Goal: Task Accomplishment & Management: Use online tool/utility

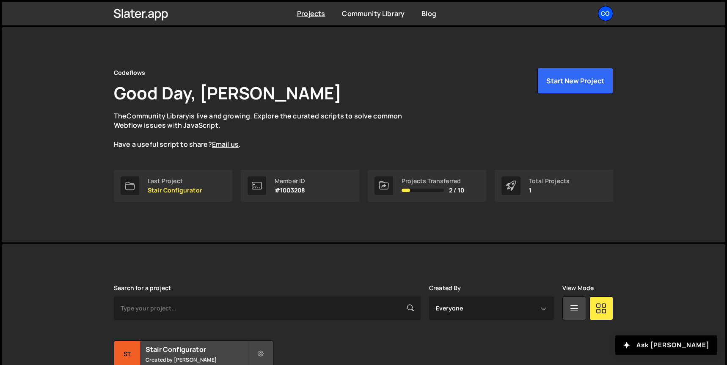
click at [603, 12] on div "Co" at bounding box center [605, 13] width 15 height 15
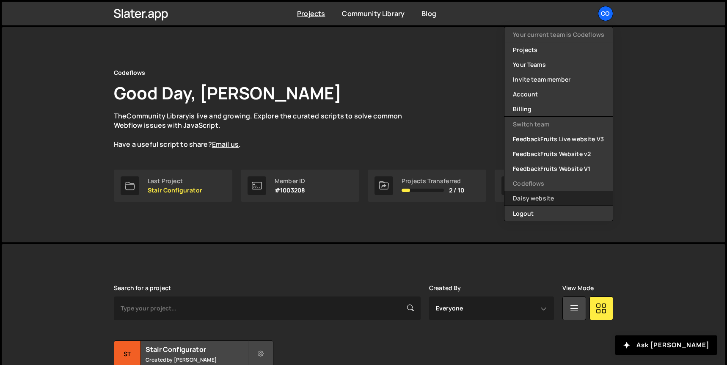
click at [535, 194] on link "Daisy website" at bounding box center [558, 198] width 108 height 15
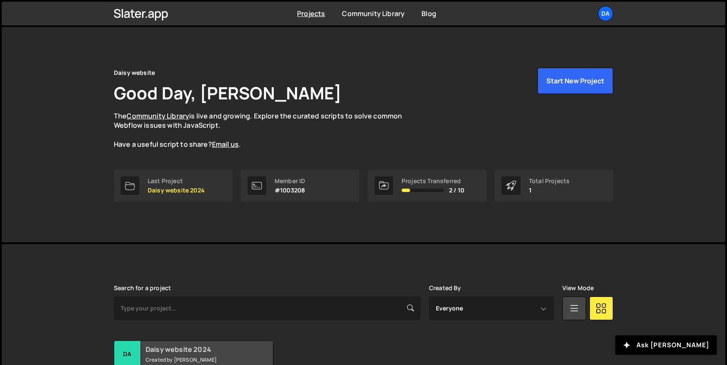
click at [207, 346] on h2 "Daisy website 2024" at bounding box center [196, 349] width 102 height 9
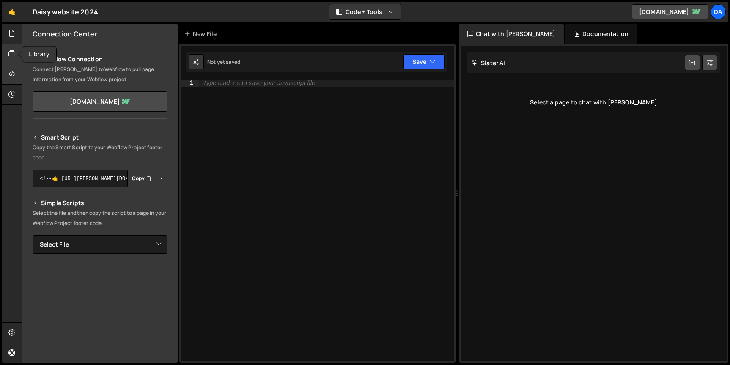
click at [15, 52] on div at bounding box center [12, 54] width 21 height 20
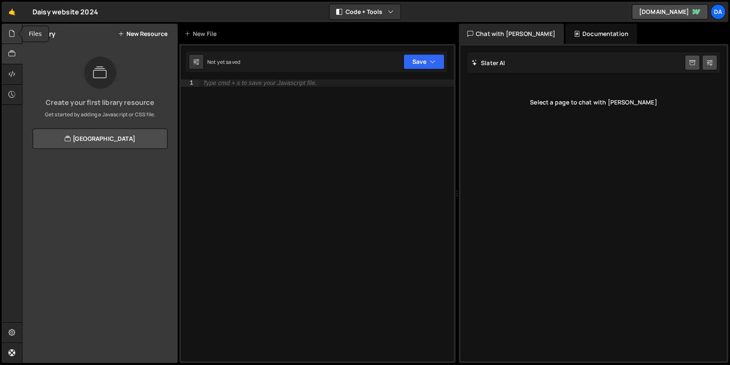
click at [11, 38] on icon at bounding box center [11, 33] width 7 height 9
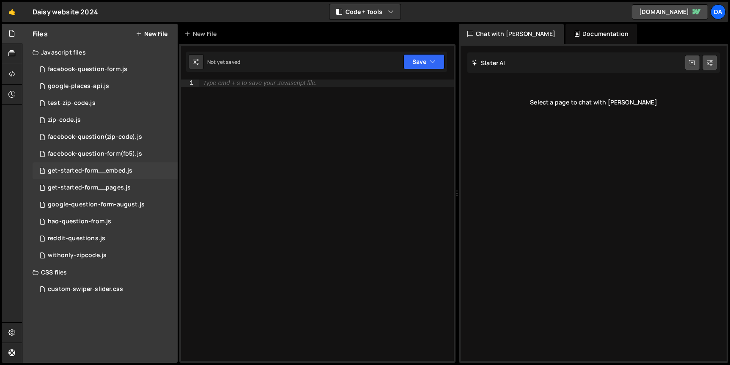
click at [97, 173] on div "get-started-form__embed.js" at bounding box center [90, 171] width 85 height 8
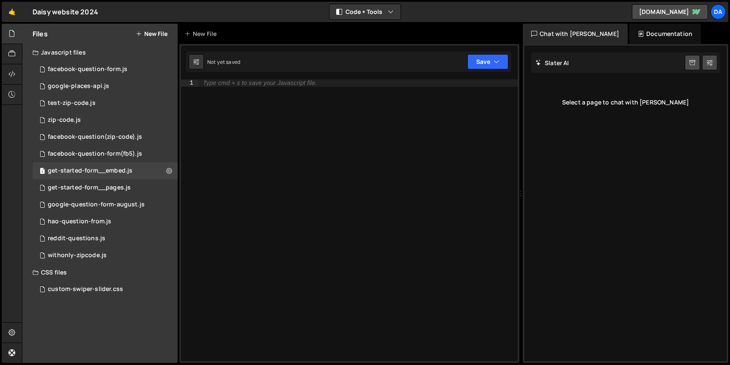
drag, startPoint x: 477, startPoint y: 184, endPoint x: 582, endPoint y: 185, distance: 105.3
click at [582, 185] on div "Files New File Javascript files 0 facebook-question-form.js 0 0 google-places-a…" at bounding box center [376, 194] width 708 height 340
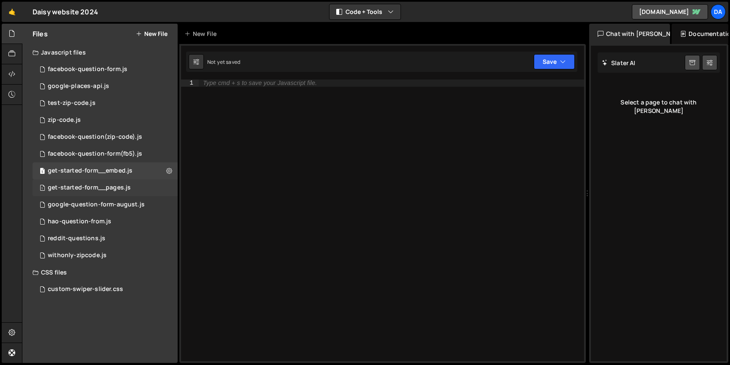
click at [112, 190] on div "get-started-form__pages.js" at bounding box center [89, 188] width 83 height 8
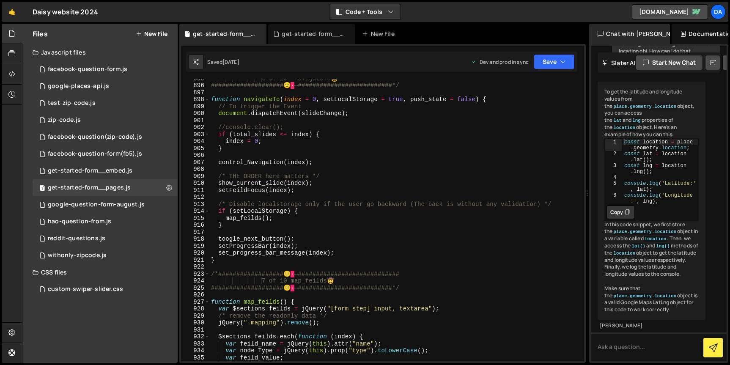
scroll to position [6251, 0]
click at [255, 165] on div "6 of 10 navigateTo 🤠 #################### 🙂 · ↔##########################*/ fun…" at bounding box center [394, 222] width 371 height 296
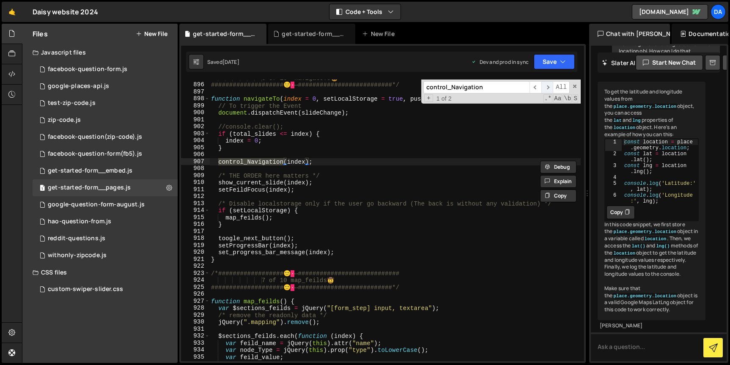
click at [544, 88] on span "​" at bounding box center [547, 87] width 12 height 12
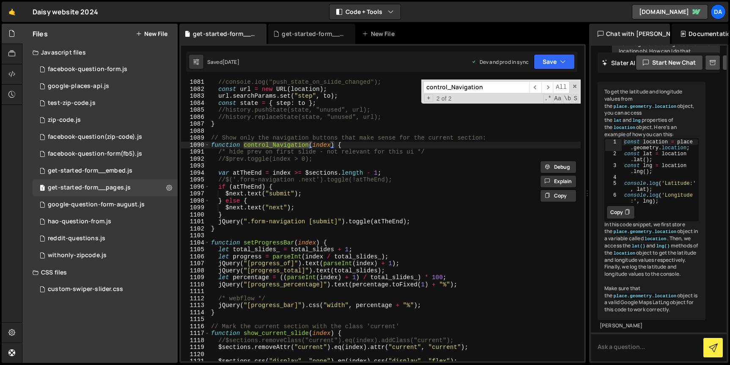
scroll to position [7552, 0]
drag, startPoint x: 403, startPoint y: 219, endPoint x: 376, endPoint y: 218, distance: 27.9
click at [376, 218] on div "//console.log("push_state_on_slide_changed"); const url = new URL ( location ) …" at bounding box center [394, 226] width 371 height 296
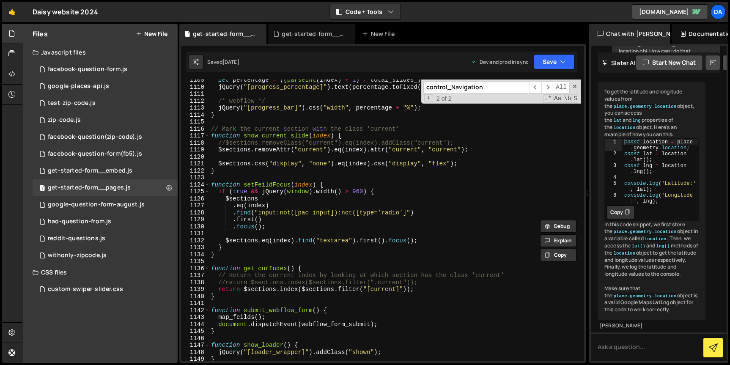
scroll to position [7762, 0]
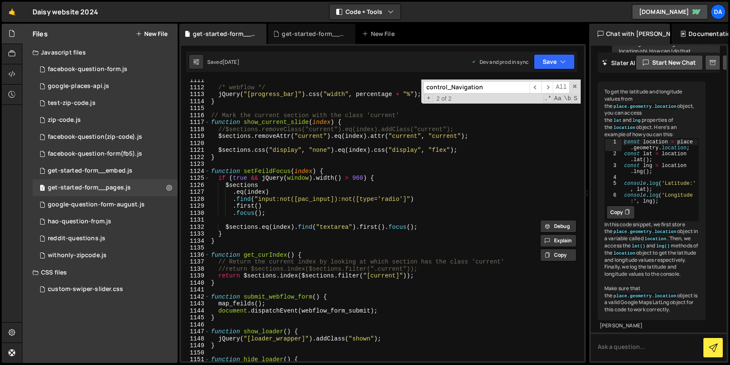
click at [459, 208] on div "/* webflow */ jQuery ( "[progress_bar]" ) . css ( "width" , percentage + "%" ) …" at bounding box center [394, 225] width 371 height 296
click at [422, 225] on div "/* webflow */ jQuery ( "[progress_bar]" ) . css ( "width" , percentage + "%" ) …" at bounding box center [394, 225] width 371 height 296
type textarea "$sections.eq(index).find("textarea").first().focus();"
click at [574, 87] on span at bounding box center [575, 86] width 6 height 6
paste input "for"
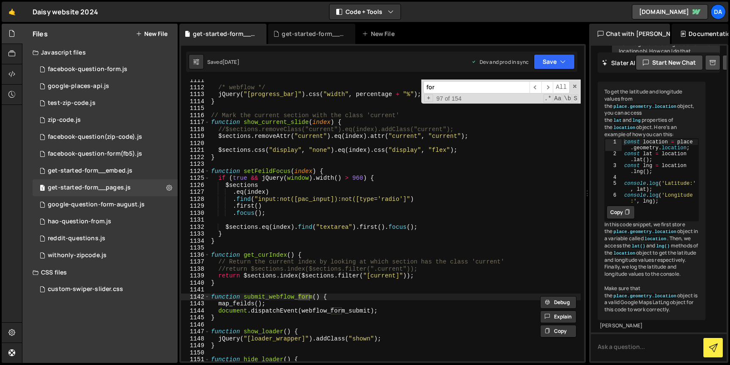
click at [429, 88] on input "for" at bounding box center [476, 87] width 106 height 12
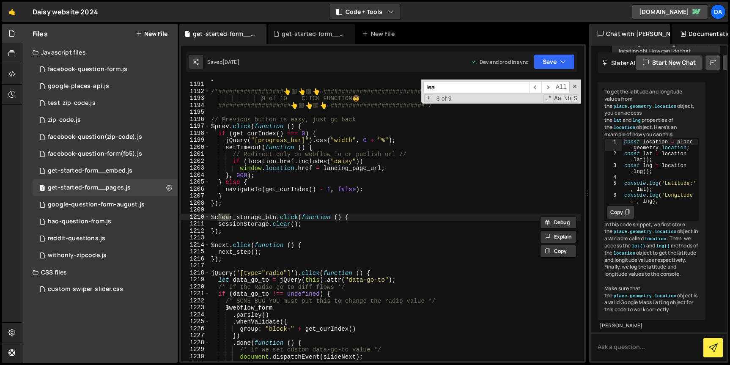
scroll to position [8317, 0]
click at [433, 90] on input "learn" at bounding box center [476, 87] width 106 height 12
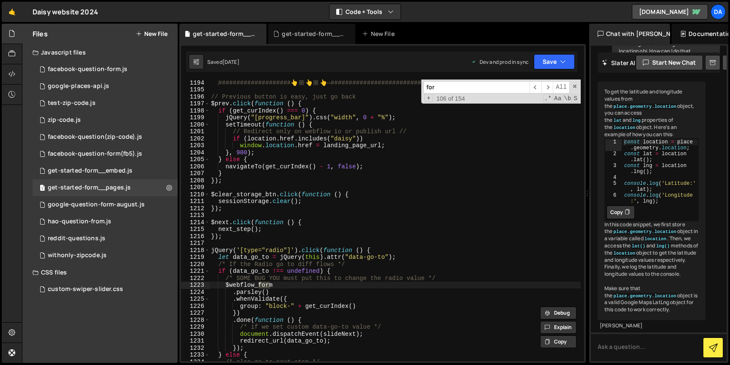
scroll to position [8358, 0]
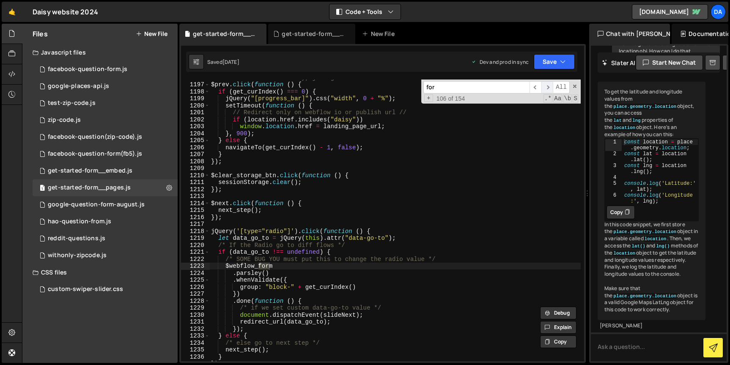
type input "for"
click at [547, 87] on span "​" at bounding box center [547, 87] width 12 height 12
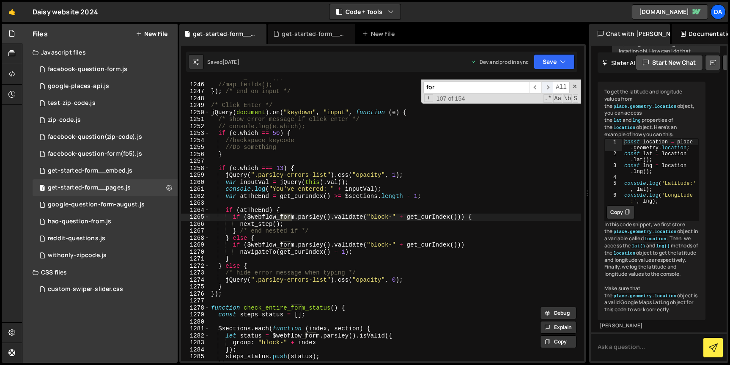
click at [547, 87] on span "​" at bounding box center [547, 87] width 12 height 12
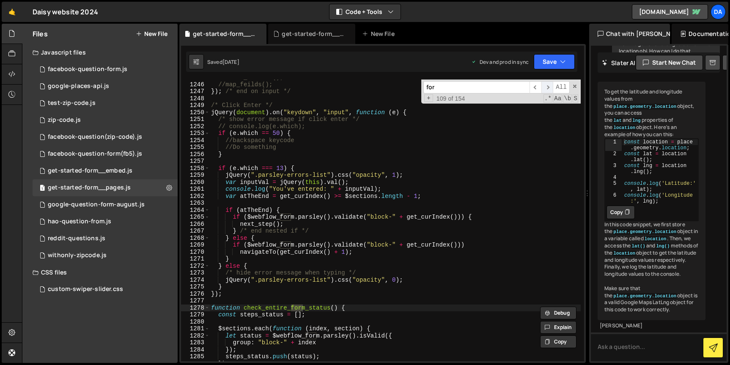
click at [547, 87] on span "​" at bounding box center [547, 87] width 12 height 12
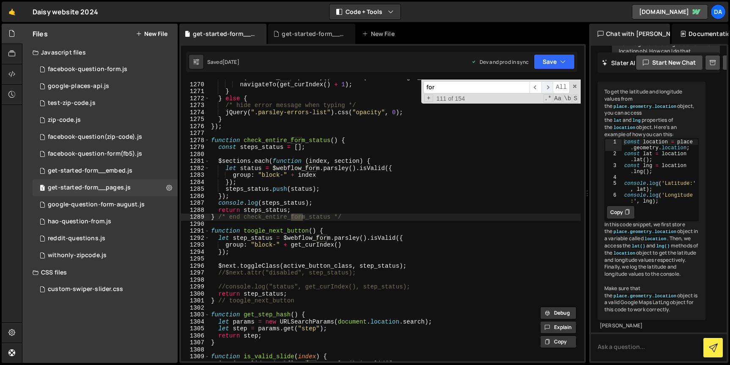
click at [547, 87] on span "​" at bounding box center [547, 87] width 12 height 12
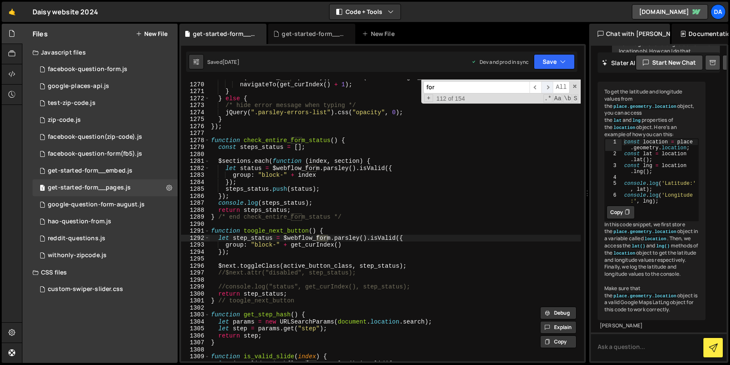
click at [547, 87] on span "​" at bounding box center [547, 87] width 12 height 12
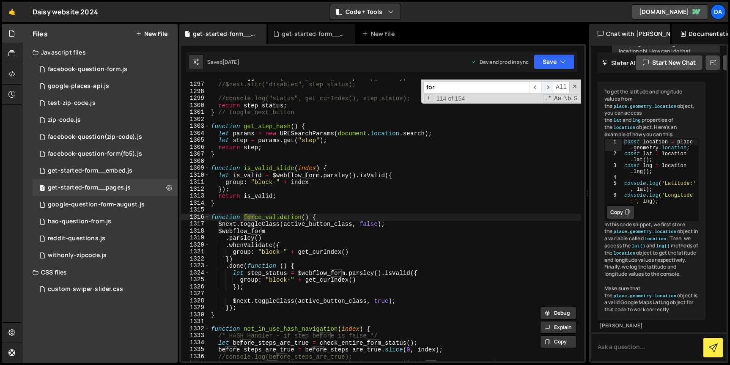
scroll to position [9056, 0]
click at [547, 87] on span "​" at bounding box center [547, 87] width 12 height 12
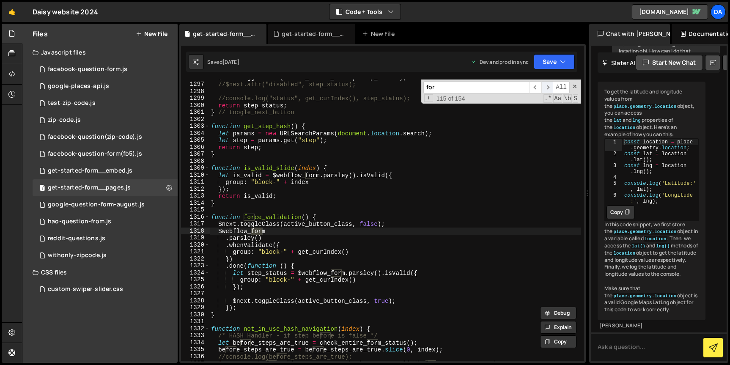
click at [547, 87] on span "​" at bounding box center [547, 87] width 12 height 12
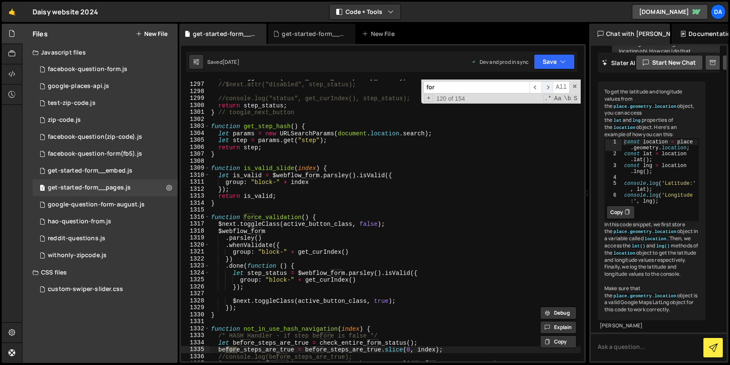
click at [547, 87] on span "​" at bounding box center [547, 87] width 12 height 12
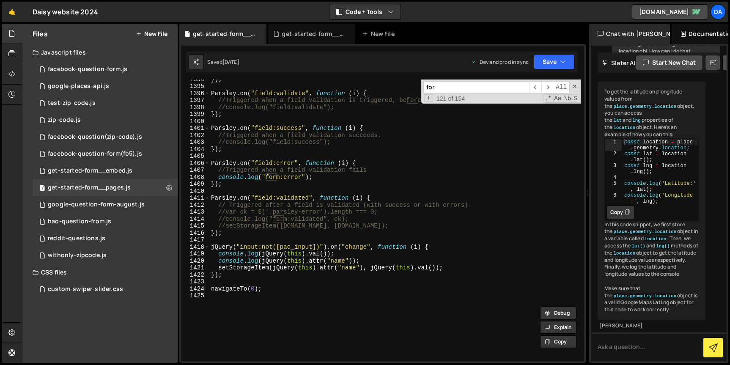
scroll to position [9738, 0]
type textarea "navigateTo(0);"
click at [239, 292] on div "}) ; [PERSON_NAME] . on ( "field:validate" , function ( i ) { //Triggered when …" at bounding box center [394, 224] width 371 height 296
click at [430, 86] on input "for" at bounding box center [476, 87] width 106 height 12
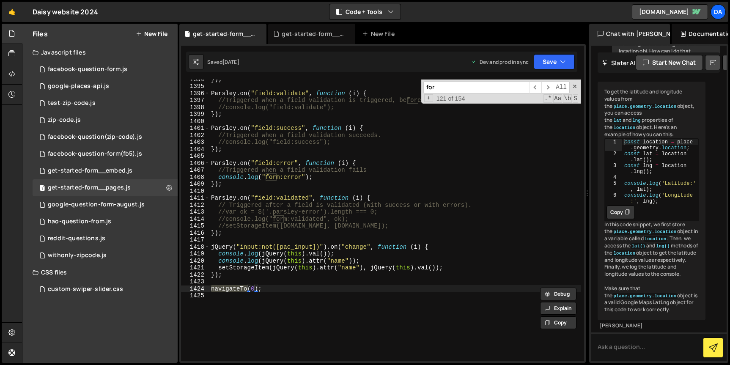
click at [430, 86] on input "for" at bounding box center [476, 87] width 106 height 12
paste input "navigateTo"
type input "navigateTo"
click at [546, 86] on span "​" at bounding box center [547, 87] width 12 height 12
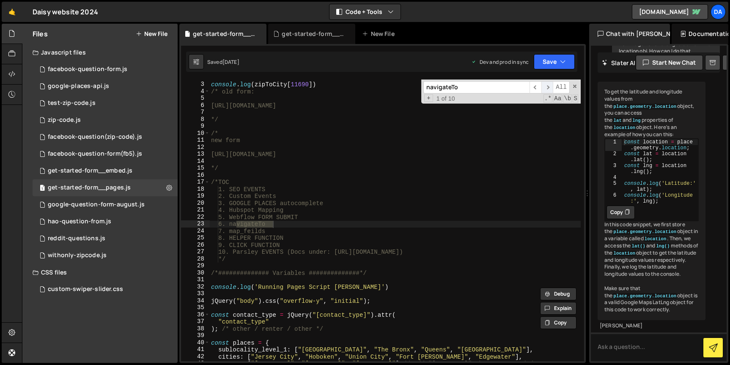
click at [546, 86] on span "​" at bounding box center [547, 87] width 12 height 12
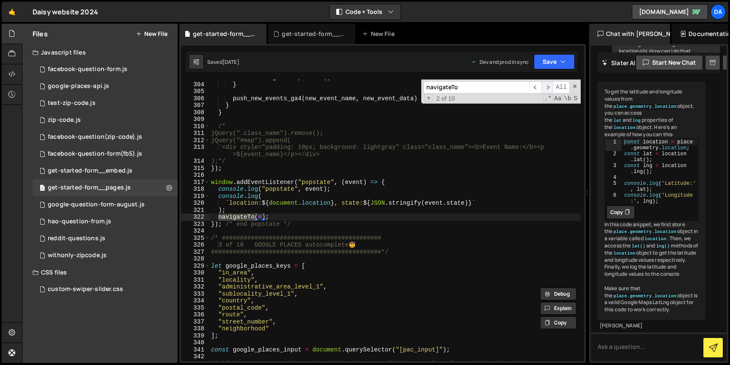
scroll to position [2113, 0]
click at [543, 87] on span "​" at bounding box center [547, 87] width 12 height 12
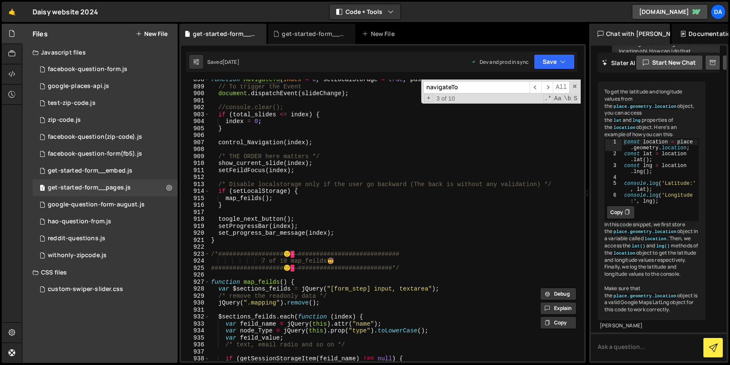
scroll to position [6146, 0]
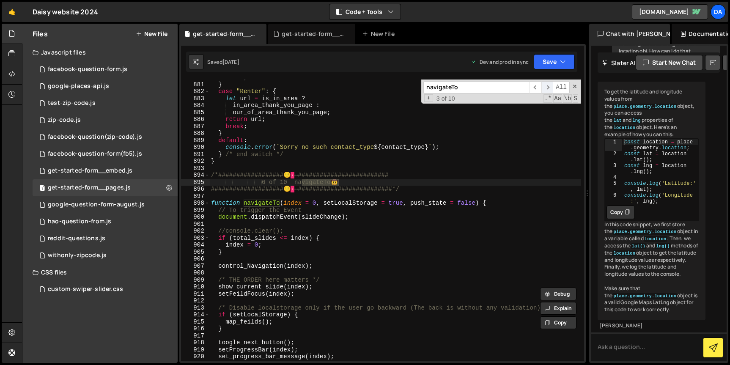
click at [546, 88] on span "​" at bounding box center [547, 87] width 12 height 12
click at [534, 88] on span "​" at bounding box center [535, 87] width 12 height 12
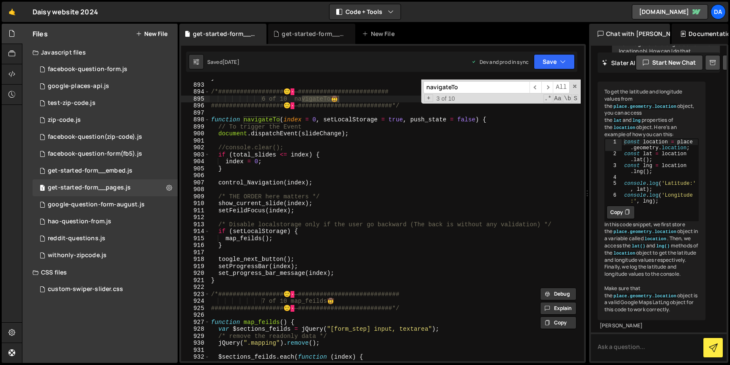
scroll to position [6230, 0]
click at [549, 86] on span "​" at bounding box center [547, 87] width 12 height 12
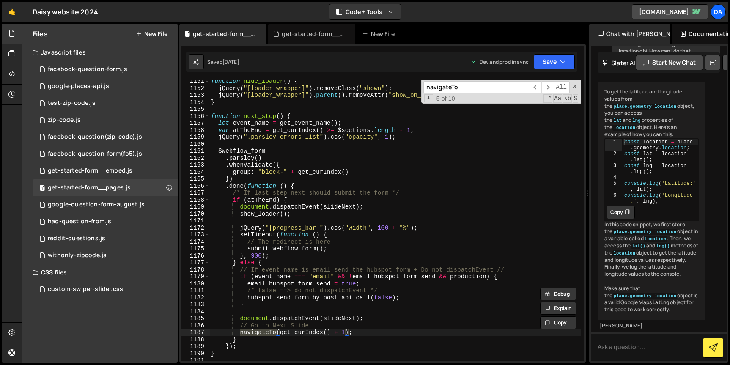
scroll to position [8039, 0]
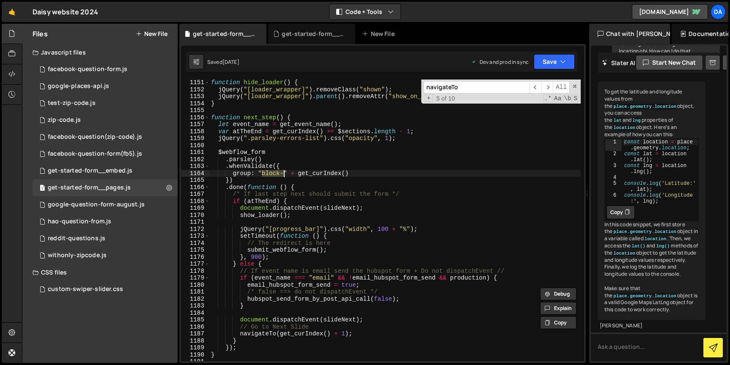
drag, startPoint x: 261, startPoint y: 173, endPoint x: 284, endPoint y: 173, distance: 23.3
click at [284, 173] on div "function hide_loader ( ) { jQuery ( "[loader_wrapper]" ) . removeClass ( "shown…" at bounding box center [394, 227] width 371 height 296
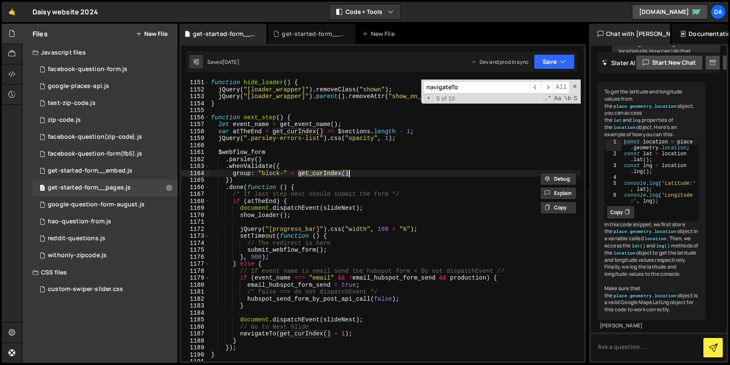
drag, startPoint x: 298, startPoint y: 175, endPoint x: 348, endPoint y: 175, distance: 49.9
click at [348, 175] on div "function hide_loader ( ) { jQuery ( "[loader_wrapper]" ) . removeClass ( "shown…" at bounding box center [394, 227] width 371 height 296
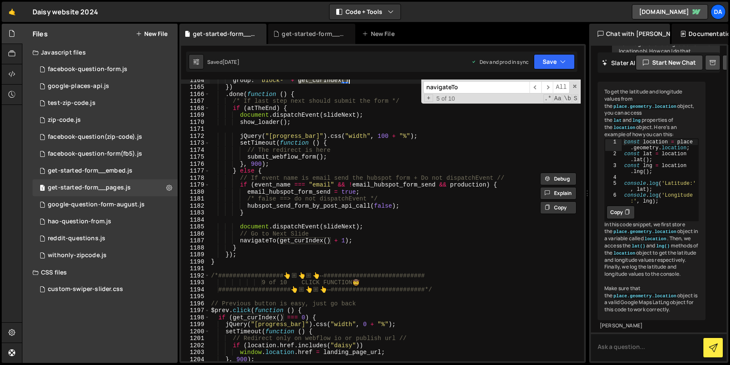
scroll to position [8180, 0]
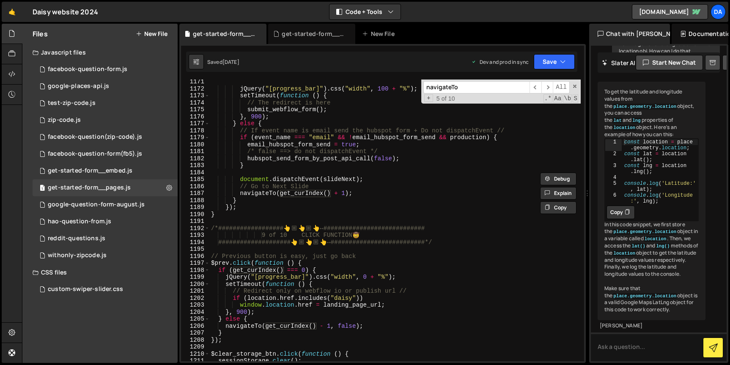
click at [311, 195] on div "jQuery ( "[progress_bar]" ) . css ( "width" , 100 + "%" ) ; setTimeout ( functi…" at bounding box center [394, 226] width 371 height 296
type textarea "navigateTo(get_curIndex() + 1);"
click at [311, 195] on div "jQuery ( "[progress_bar]" ) . css ( "width" , 100 + "%" ) ; setTimeout ( functi…" at bounding box center [394, 226] width 371 height 296
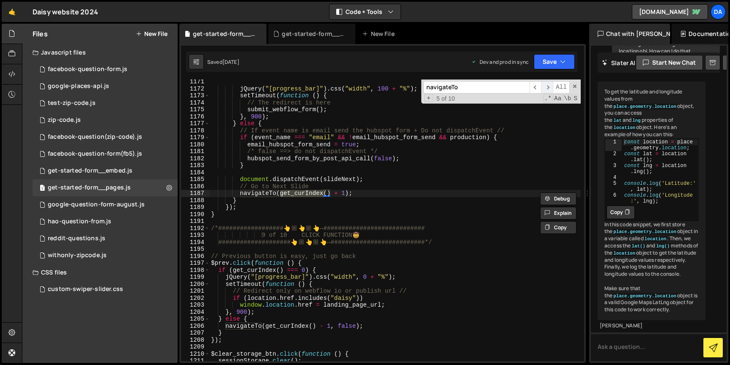
click at [543, 87] on span "​" at bounding box center [547, 87] width 12 height 12
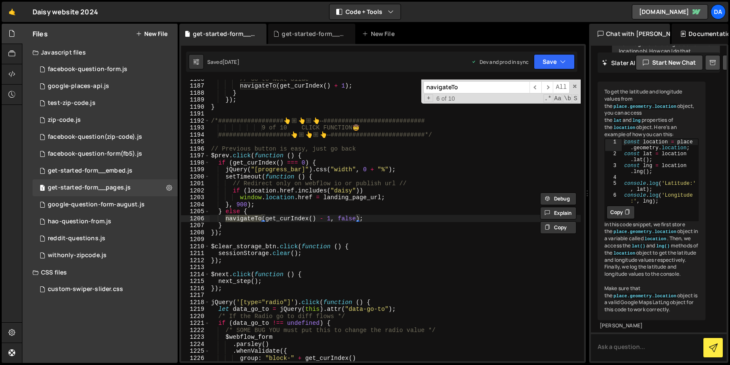
scroll to position [8318, 0]
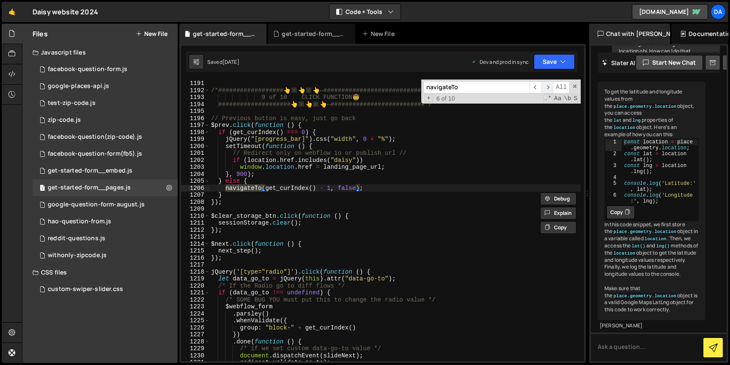
click at [545, 90] on span "​" at bounding box center [547, 87] width 12 height 12
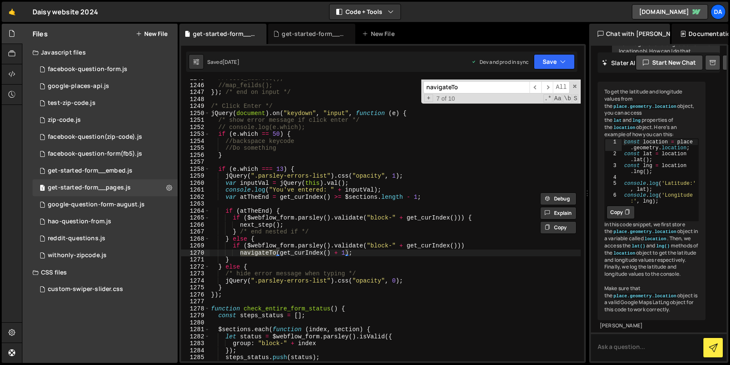
scroll to position [8722, 0]
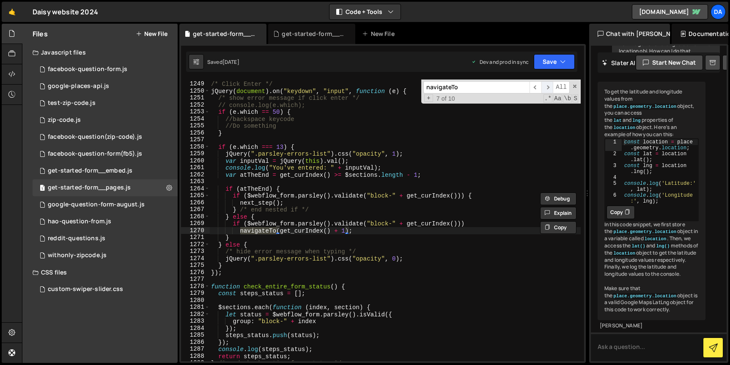
click at [545, 85] on span "​" at bounding box center [547, 87] width 12 height 12
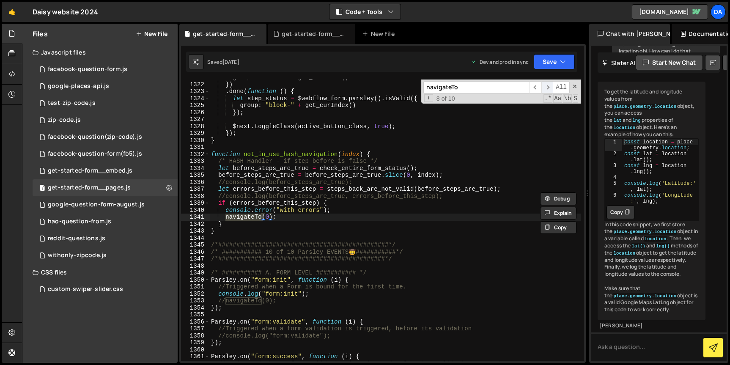
click at [545, 85] on span "​" at bounding box center [547, 87] width 12 height 12
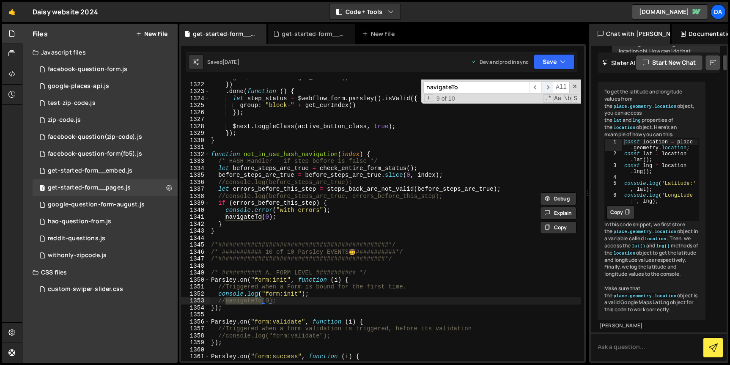
click at [545, 85] on span "​" at bounding box center [547, 87] width 12 height 12
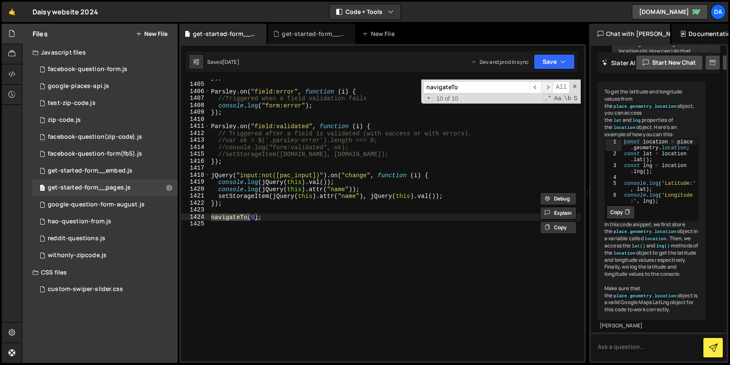
click at [545, 85] on span "​" at bounding box center [547, 87] width 12 height 12
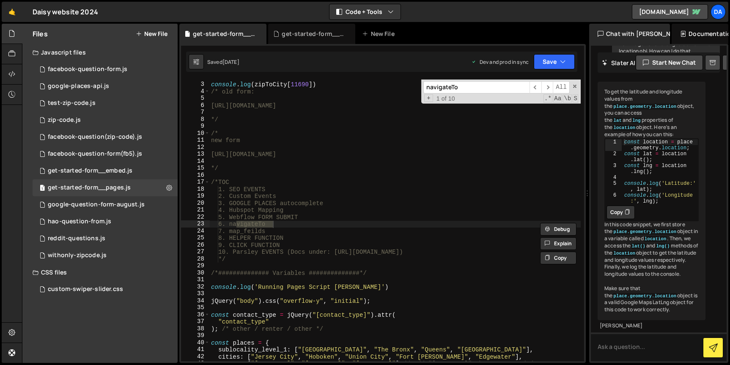
click at [453, 90] on input "navigateTo" at bounding box center [476, 87] width 106 height 12
paste input "get_curIndex"
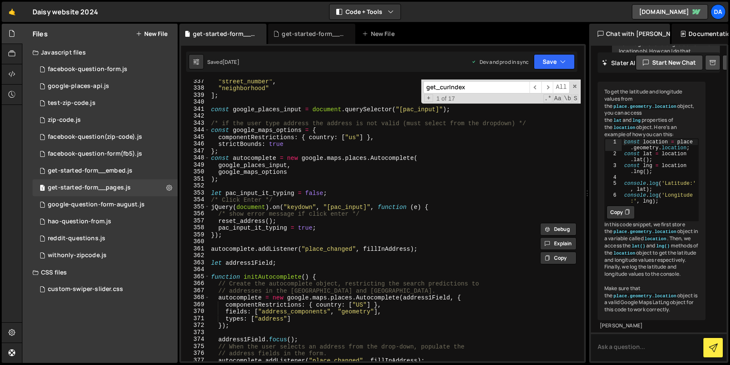
scroll to position [2390, 0]
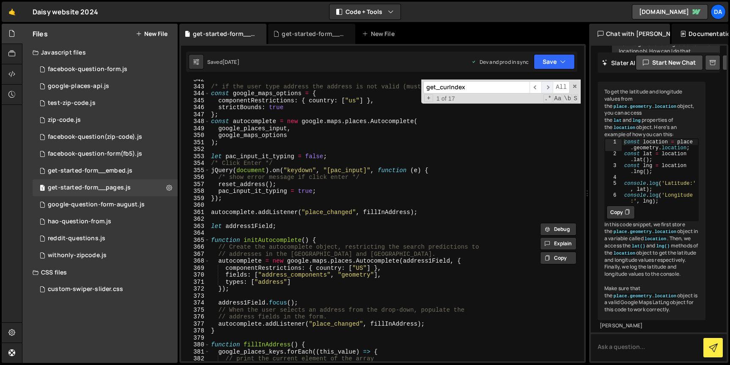
type input "get_curIndex"
click at [544, 85] on span "​" at bounding box center [547, 87] width 12 height 12
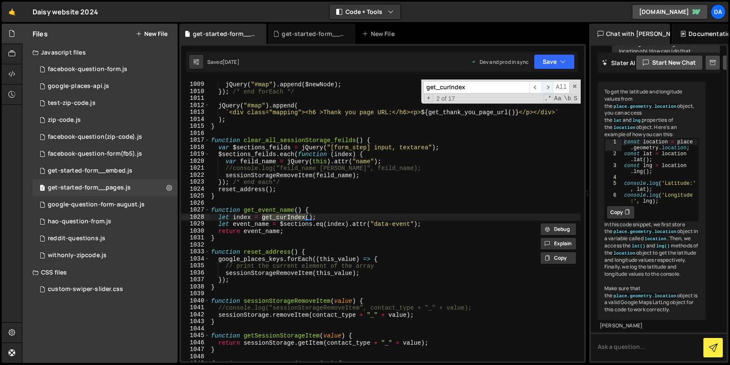
click at [544, 85] on span "​" at bounding box center [547, 87] width 12 height 12
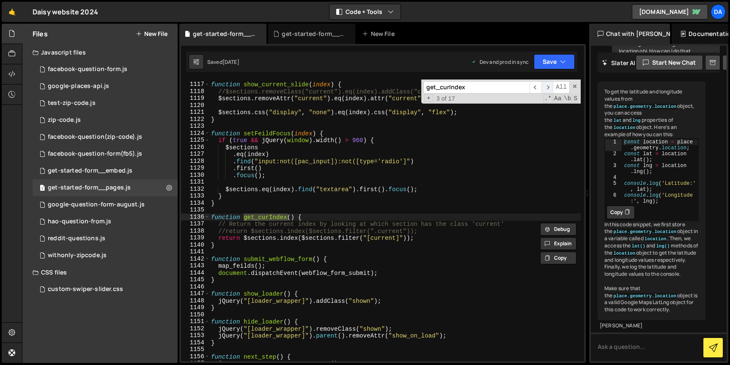
scroll to position [7800, 0]
type textarea "return $sections.index($sections.filter("[current]"));"
click at [260, 238] on div "// Mark the current section with the class 'current' function show_current_slid…" at bounding box center [394, 222] width 371 height 296
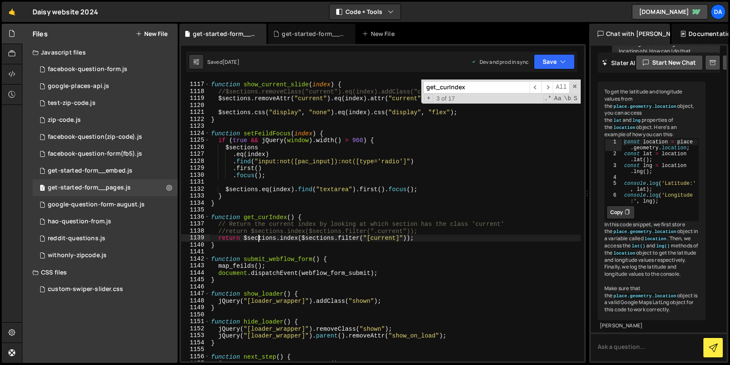
click at [260, 238] on div "// Mark the current section with the class 'current' function show_current_slid…" at bounding box center [394, 222] width 371 height 296
click at [437, 84] on input "get_curIndex" at bounding box center [476, 87] width 106 height 12
paste input "$sections"
type input "$sections"
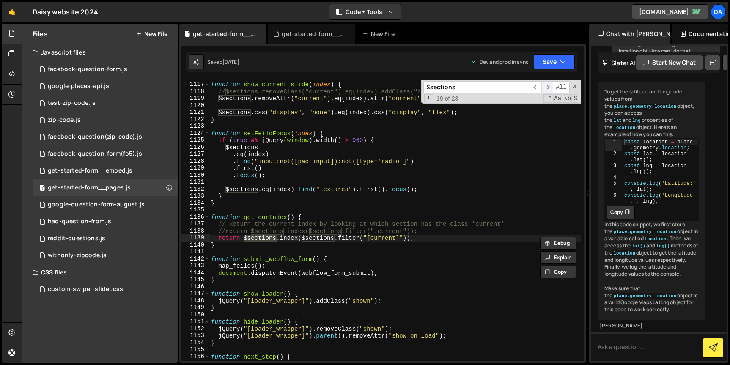
click at [548, 89] on span "​" at bounding box center [547, 87] width 12 height 12
click at [547, 89] on span "​" at bounding box center [547, 87] width 12 height 12
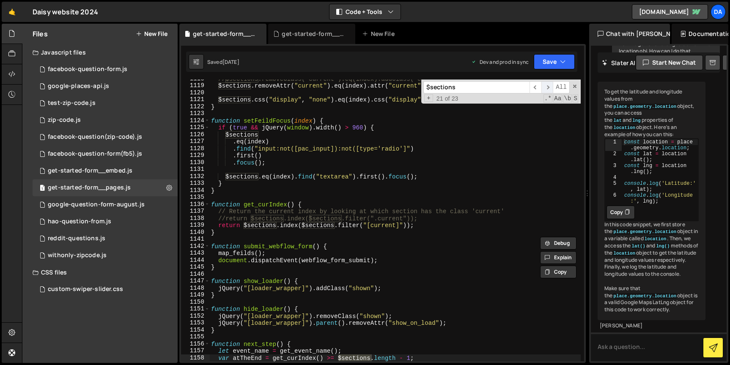
scroll to position [7813, 0]
click at [547, 89] on span "​" at bounding box center [547, 87] width 12 height 12
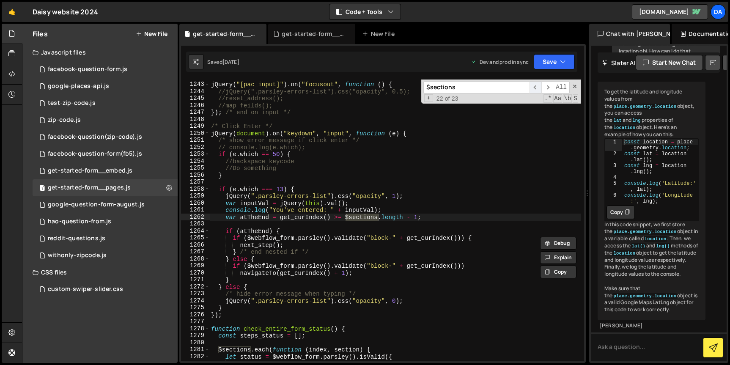
click at [536, 88] on span "​" at bounding box center [535, 87] width 12 height 12
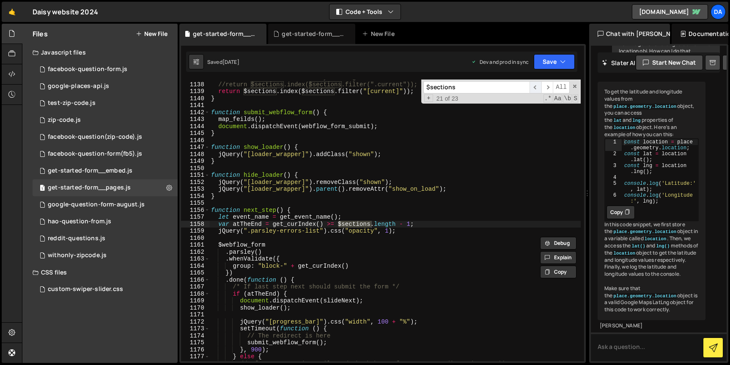
click at [536, 88] on span "​" at bounding box center [535, 87] width 12 height 12
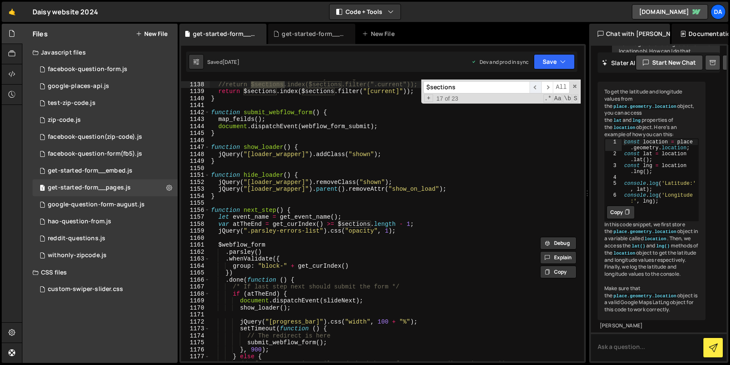
click at [536, 88] on span "​" at bounding box center [535, 87] width 12 height 12
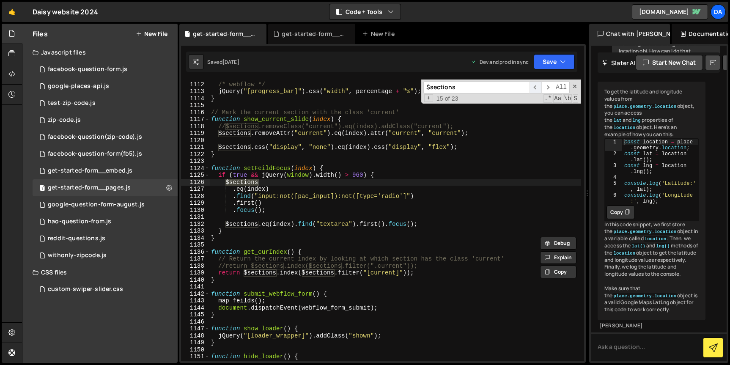
click at [536, 88] on span "​" at bounding box center [535, 87] width 12 height 12
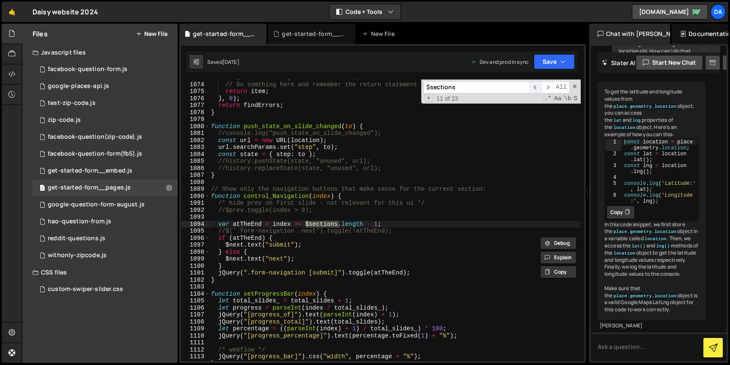
click at [536, 88] on span "​" at bounding box center [535, 87] width 12 height 12
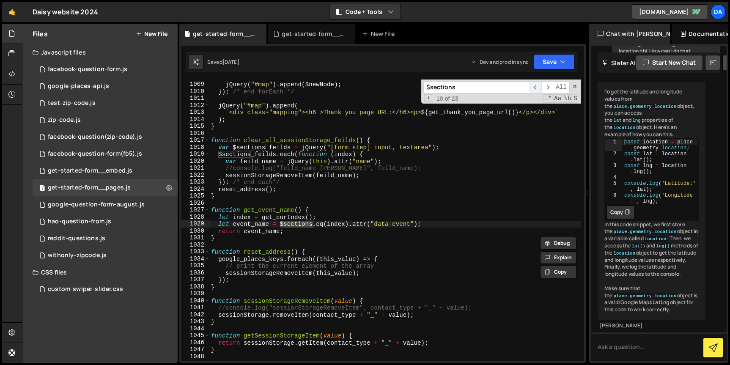
click at [536, 88] on span "​" at bounding box center [535, 87] width 12 height 12
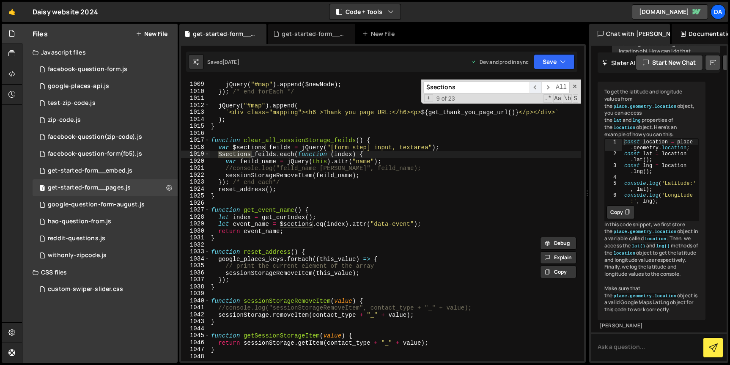
click at [536, 88] on span "​" at bounding box center [535, 87] width 12 height 12
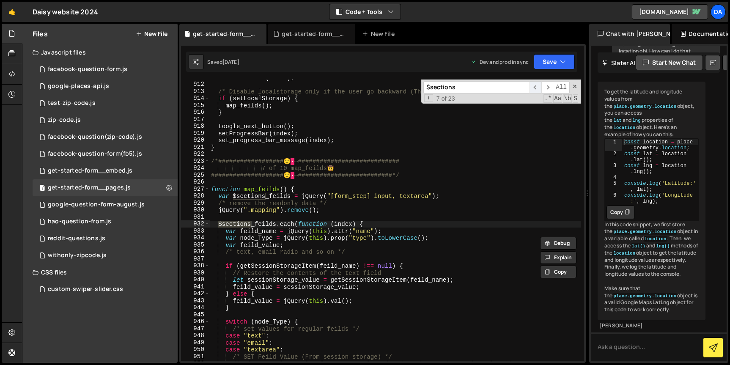
click at [536, 88] on span "​" at bounding box center [535, 87] width 12 height 12
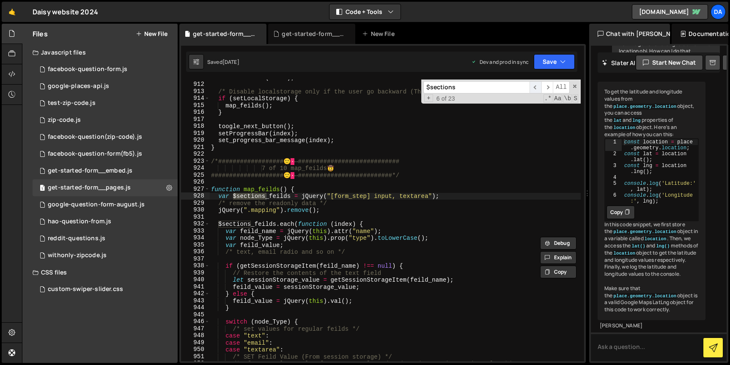
click at [536, 88] on span "​" at bounding box center [535, 87] width 12 height 12
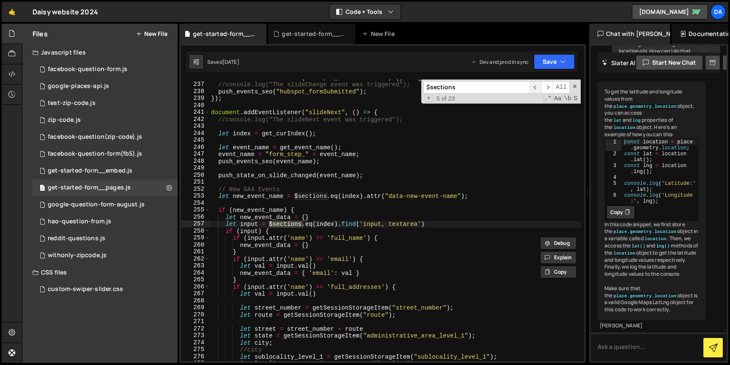
click at [536, 88] on span "​" at bounding box center [535, 87] width 12 height 12
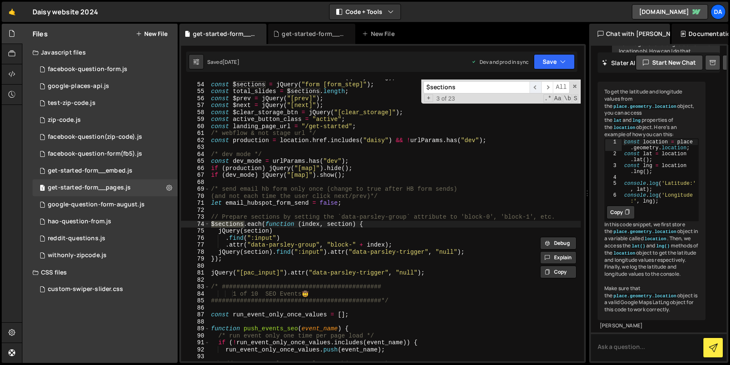
click at [536, 88] on span "​" at bounding box center [535, 87] width 12 height 12
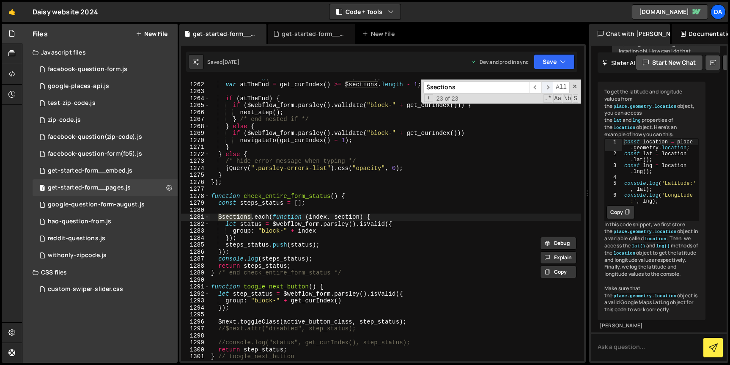
click at [547, 89] on span "​" at bounding box center [547, 87] width 12 height 12
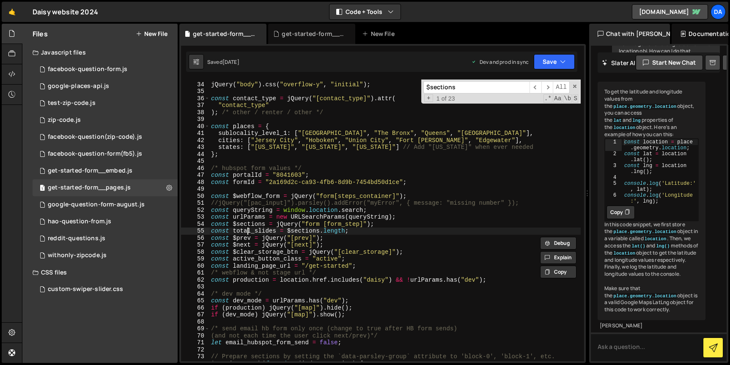
click at [248, 230] on div "jQuery ( "body" ) . css ( "overflow-y" , "initial" ) ; const contact_type = jQu…" at bounding box center [394, 222] width 371 height 296
click at [550, 88] on span "​" at bounding box center [547, 87] width 12 height 12
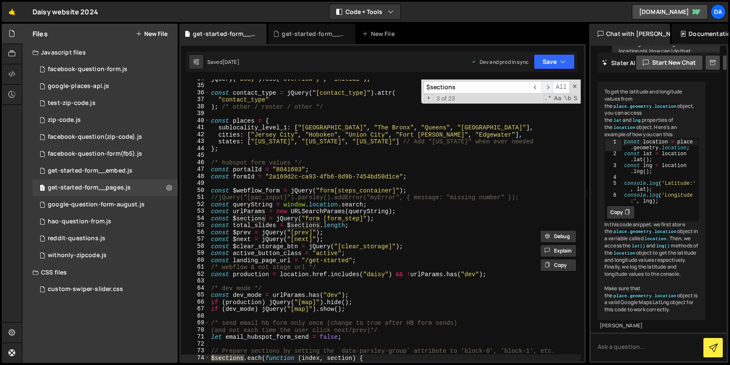
click at [550, 88] on span "​" at bounding box center [547, 87] width 12 height 12
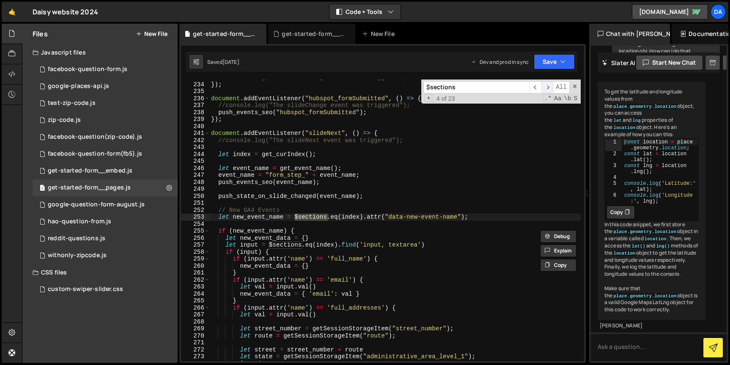
click at [550, 88] on span "​" at bounding box center [547, 87] width 12 height 12
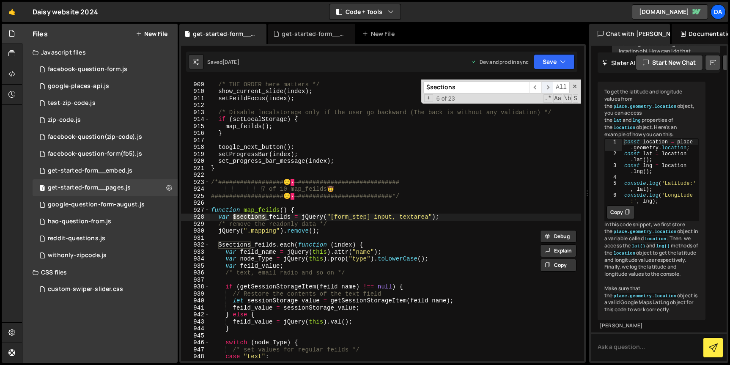
scroll to position [6342, 0]
click at [550, 88] on span "​" at bounding box center [547, 87] width 12 height 12
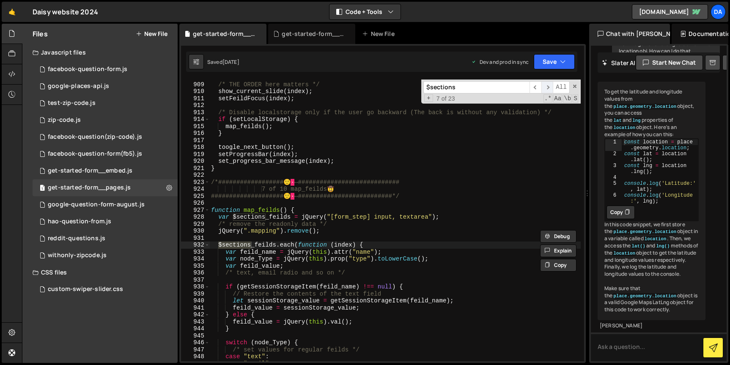
click at [550, 88] on span "​" at bounding box center [547, 87] width 12 height 12
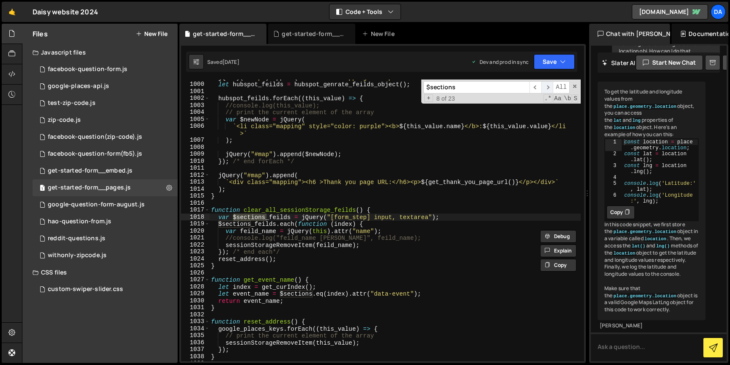
click at [550, 88] on span "​" at bounding box center [547, 87] width 12 height 12
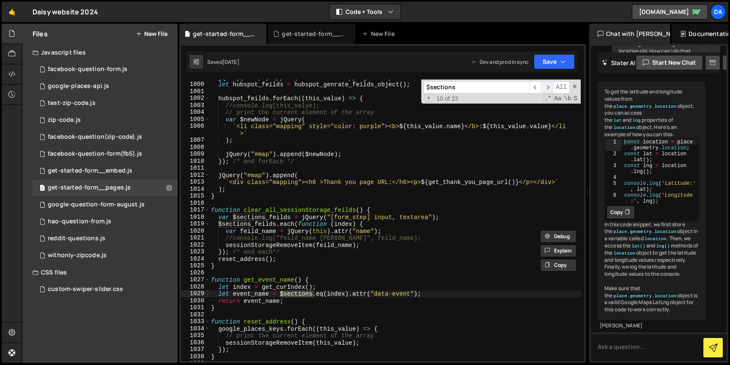
click at [550, 88] on span "​" at bounding box center [547, 87] width 12 height 12
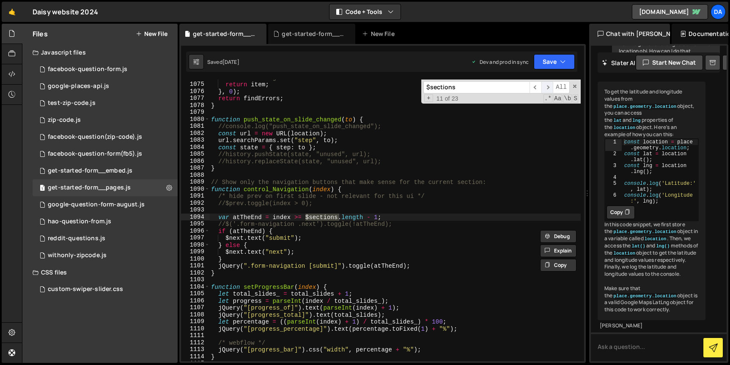
click at [550, 88] on span "​" at bounding box center [547, 87] width 12 height 12
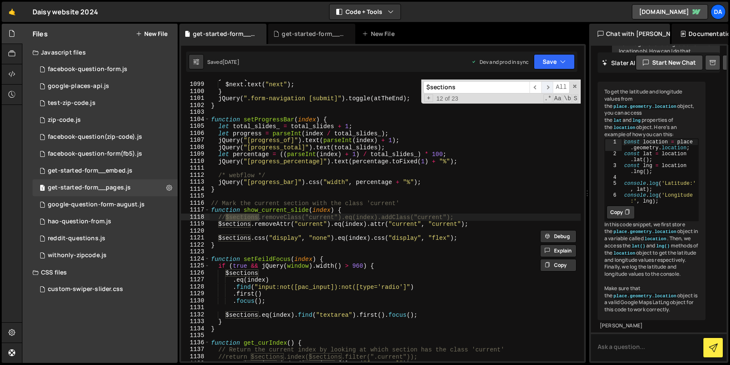
scroll to position [7675, 0]
click at [550, 88] on span "​" at bounding box center [547, 87] width 12 height 12
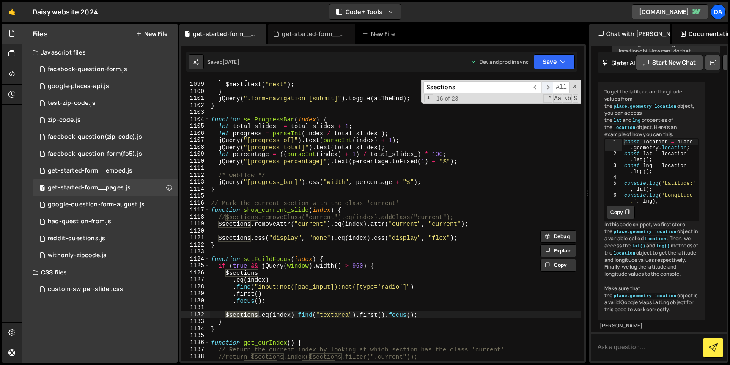
click at [550, 88] on span "​" at bounding box center [547, 87] width 12 height 12
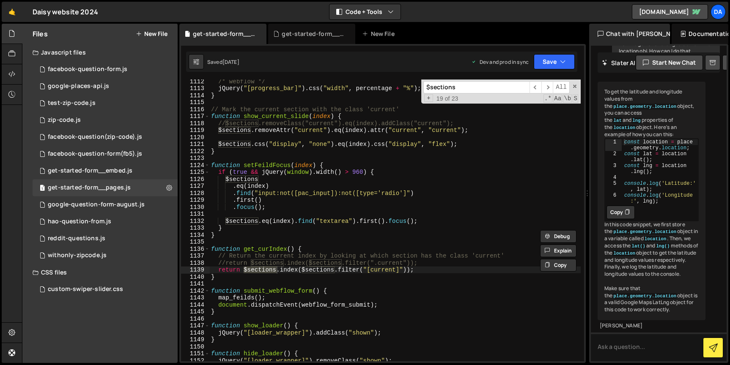
scroll to position [7769, 0]
type textarea "return $sections.index($sections.filter("[current]"));"
click at [388, 271] on div "/* webflow */ jQuery ( "[progress_bar]" ) . css ( "width" , percentage + "%" ) …" at bounding box center [394, 225] width 371 height 296
click at [444, 89] on input "$sections" at bounding box center [476, 87] width 106 height 12
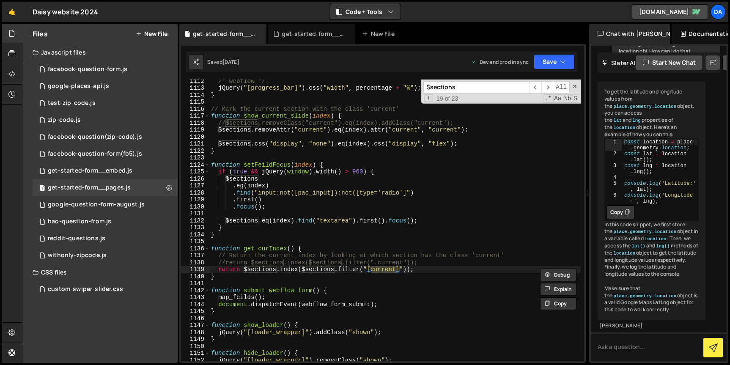
click at [444, 89] on input "$sections" at bounding box center [476, 87] width 106 height 12
paste input "current"
type input "current"
click at [534, 90] on span "​" at bounding box center [535, 87] width 12 height 12
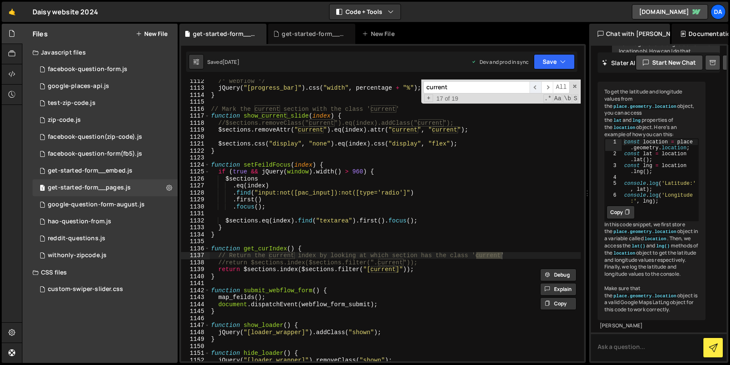
click at [534, 90] on span "​" at bounding box center [535, 87] width 12 height 12
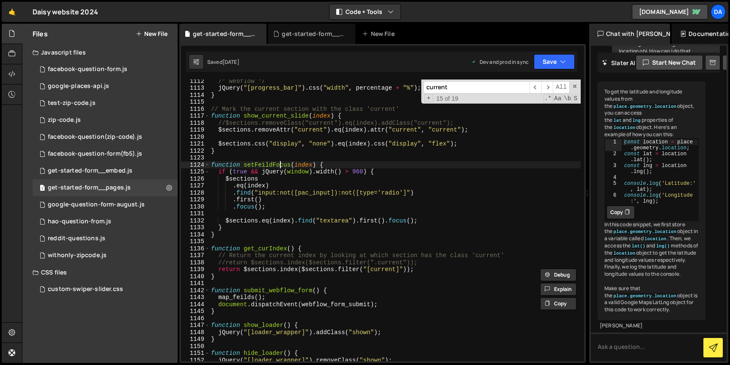
click at [282, 166] on div "/* webflow */ jQuery ( "[progress_bar]" ) . css ( "width" , percentage + "%" ) …" at bounding box center [394, 225] width 371 height 296
click at [299, 164] on div "/* webflow */ jQuery ( "[progress_bar]" ) . css ( "width" , percentage + "%" ) …" at bounding box center [394, 225] width 371 height 296
click at [271, 164] on div "/* webflow */ jQuery ( "[progress_bar]" ) . css ( "width" , percentage + "%" ) …" at bounding box center [394, 225] width 371 height 296
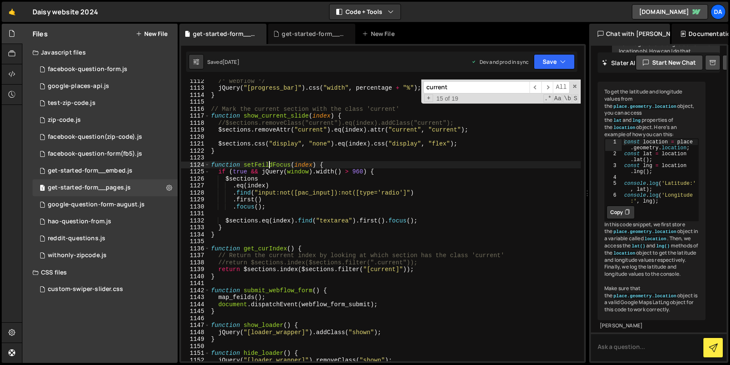
click at [271, 164] on div "/* webflow */ jQuery ( "[progress_bar]" ) . css ( "width" , percentage + "%" ) …" at bounding box center [394, 225] width 371 height 296
click at [244, 163] on div "/* webflow */ jQuery ( "[progress_bar]" ) . css ( "width" , percentage + "%" ) …" at bounding box center [394, 221] width 371 height 282
drag, startPoint x: 244, startPoint y: 163, endPoint x: 315, endPoint y: 162, distance: 71.9
click at [315, 162] on div "/* webflow */ jQuery ( "[progress_bar]" ) . css ( "width" , percentage + "%" ) …" at bounding box center [394, 225] width 371 height 296
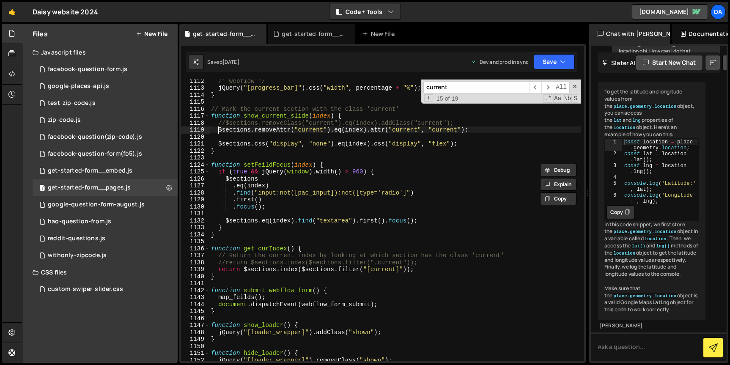
click at [219, 130] on div "/* webflow */ jQuery ( "[progress_bar]" ) . css ( "width" , percentage + "%" ) …" at bounding box center [394, 225] width 371 height 296
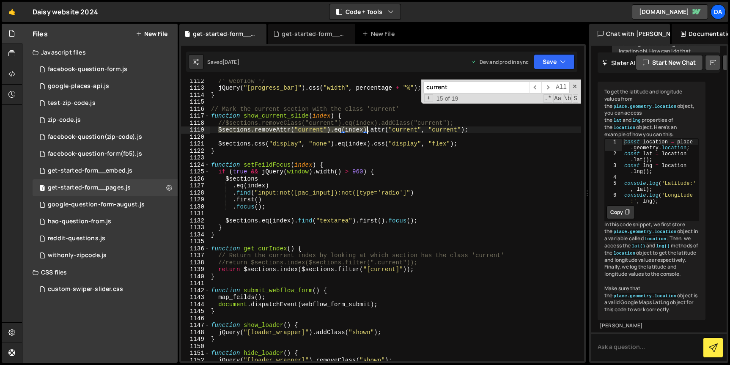
drag, startPoint x: 219, startPoint y: 130, endPoint x: 366, endPoint y: 131, distance: 146.8
click at [366, 131] on div "/* webflow */ jQuery ( "[progress_bar]" ) . css ( "width" , percentage + "%" ) …" at bounding box center [394, 225] width 371 height 296
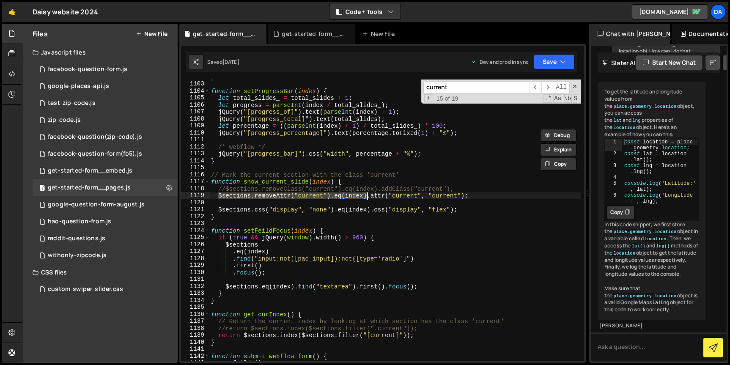
scroll to position [7701, 0]
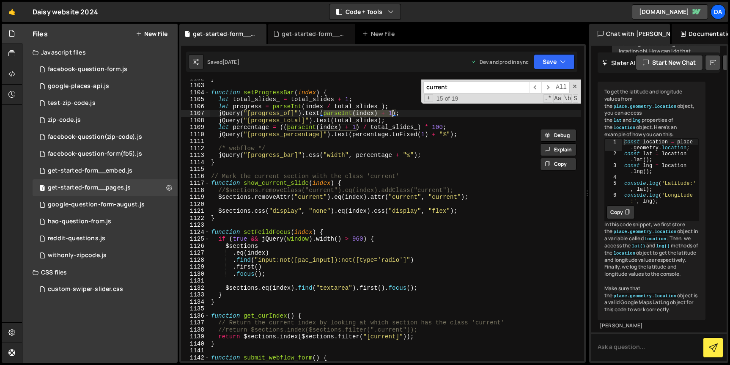
drag, startPoint x: 323, startPoint y: 113, endPoint x: 392, endPoint y: 113, distance: 69.4
click at [392, 113] on div "} function setProgressBar ( index ) { let total_slides_ = total_slides + 1 ; le…" at bounding box center [394, 223] width 371 height 296
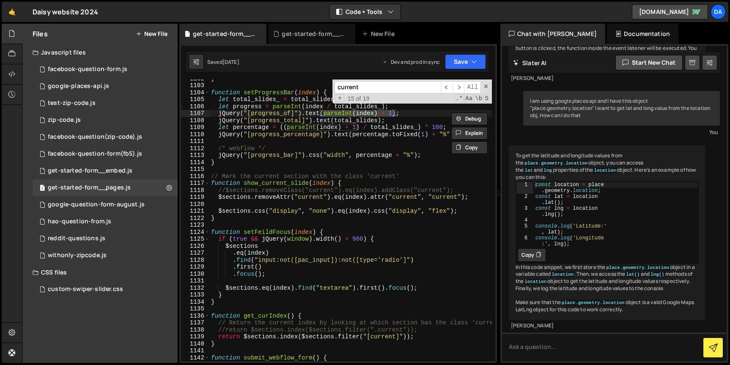
scroll to position [679, 0]
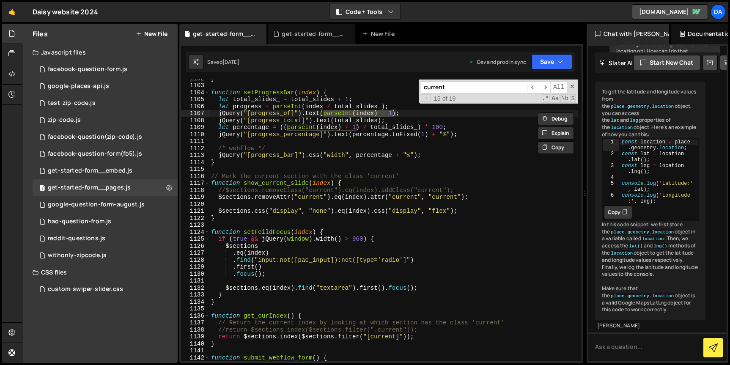
drag, startPoint x: 588, startPoint y: 186, endPoint x: 582, endPoint y: 186, distance: 5.9
click at [582, 186] on div "Files New File Javascript files 0 facebook-question-form.js 0 0 google-places-a…" at bounding box center [376, 194] width 708 height 340
click at [313, 198] on div "} function setProgressBar ( index ) { let total_slides_ = total_slides + 1 ; le…" at bounding box center [395, 223] width 370 height 296
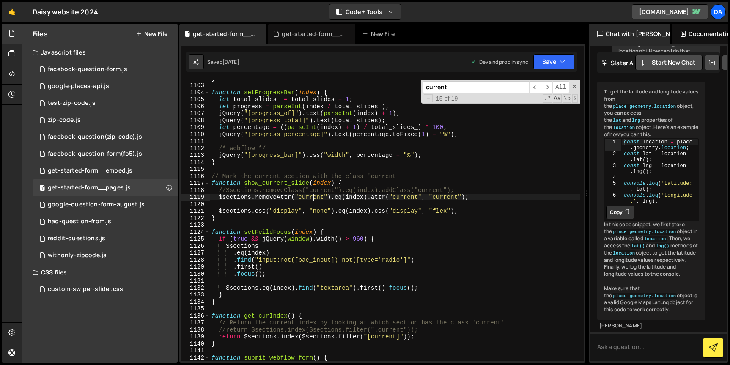
click at [313, 198] on div "} function setProgressBar ( index ) { let total_slides_ = total_slides + 1 ; le…" at bounding box center [395, 223] width 370 height 296
click at [357, 198] on div "} function setProgressBar ( index ) { let total_slides_ = total_slides + 1 ; le…" at bounding box center [395, 223] width 370 height 296
click at [401, 199] on div "} function setProgressBar ( index ) { let total_slides_ = total_slides + 1 ; le…" at bounding box center [395, 223] width 370 height 296
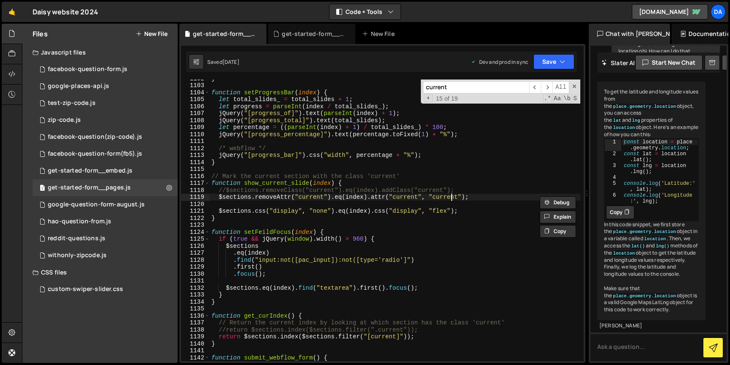
click at [451, 200] on div "} function setProgressBar ( index ) { let total_slides_ = total_slides + 1 ; le…" at bounding box center [395, 223] width 370 height 296
click at [441, 210] on div "} function setProgressBar ( index ) { let total_slides_ = total_slides + 1 ; le…" at bounding box center [395, 223] width 370 height 296
click at [406, 211] on div "} function setProgressBar ( index ) { let total_slides_ = total_slides + 1 ; le…" at bounding box center [395, 223] width 370 height 296
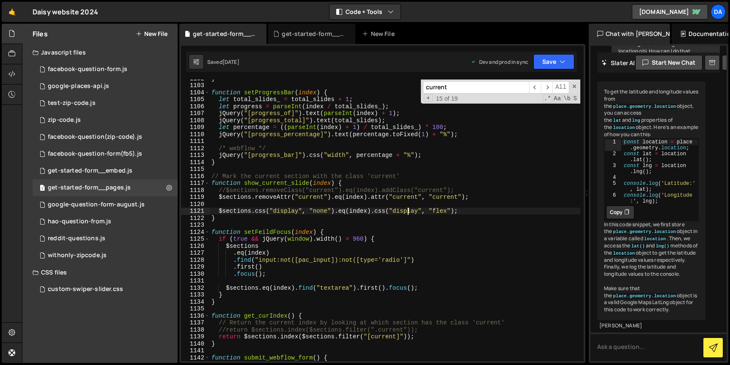
click at [406, 211] on div "} function setProgressBar ( index ) { let total_slides_ = total_slides + 1 ; le…" at bounding box center [395, 223] width 370 height 296
click at [321, 211] on div "} function setProgressBar ( index ) { let total_slides_ = total_slides + 1 ; le…" at bounding box center [395, 223] width 370 height 296
click at [398, 198] on div "} function setProgressBar ( index ) { let total_slides_ = total_slides + 1 ; le…" at bounding box center [395, 223] width 370 height 296
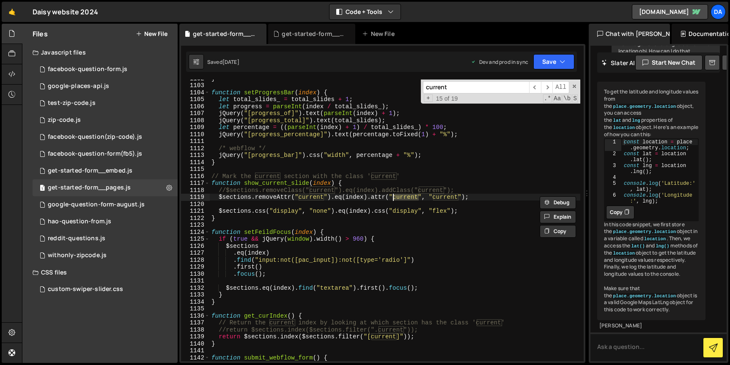
click at [437, 196] on div "} function setProgressBar ( index ) { let total_slides_ = total_slides + 1 ; le…" at bounding box center [395, 223] width 370 height 296
click at [320, 261] on div "} function setProgressBar ( index ) { let total_slides_ = total_slides + 1 ; le…" at bounding box center [395, 223] width 370 height 296
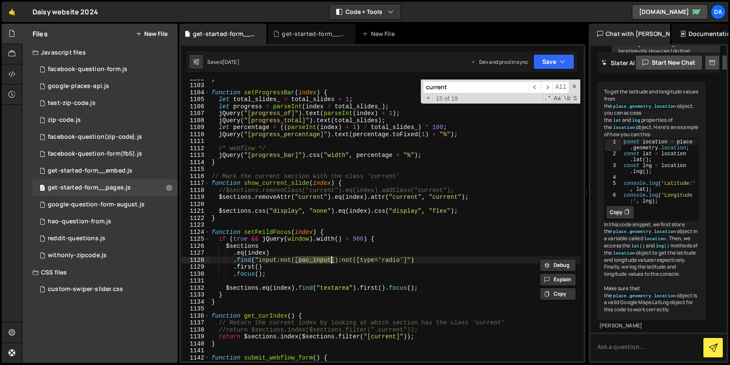
click at [274, 185] on div "} function setProgressBar ( index ) { let total_slides_ = total_slides + 1 ; le…" at bounding box center [395, 223] width 370 height 296
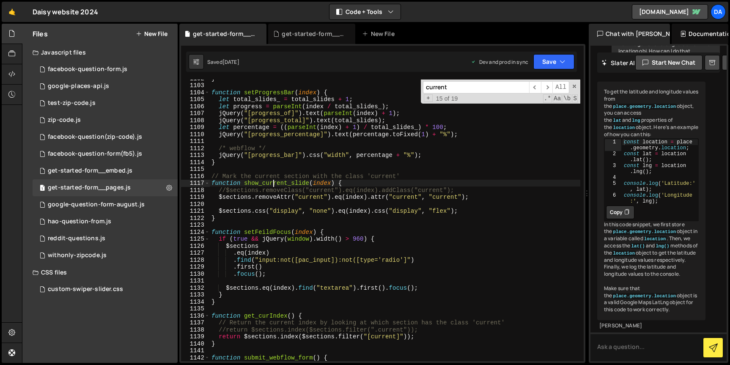
click at [274, 185] on div "} function setProgressBar ( index ) { let total_slides_ = total_slides + 1 ; le…" at bounding box center [395, 223] width 370 height 296
click at [277, 200] on div "} function setProgressBar ( index ) { let total_slides_ = total_slides + 1 ; le…" at bounding box center [395, 223] width 370 height 296
click at [279, 213] on div "} function setProgressBar ( index ) { let total_slides_ = total_slides + 1 ; le…" at bounding box center [395, 223] width 370 height 296
click at [405, 213] on div "} function setProgressBar ( index ) { let total_slides_ = total_slides + 1 ; le…" at bounding box center [395, 223] width 370 height 296
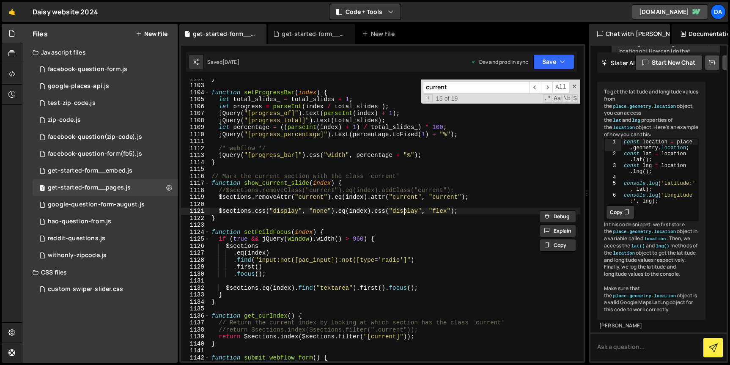
click at [405, 213] on div "} function setProgressBar ( index ) { let total_slides_ = total_slides + 1 ; le…" at bounding box center [395, 223] width 370 height 296
click at [325, 185] on div "} function setProgressBar ( index ) { let total_slides_ = total_slides + 1 ; le…" at bounding box center [395, 223] width 370 height 296
click at [288, 179] on div "} function setProgressBar ( index ) { let total_slides_ = total_slides + 1 ; le…" at bounding box center [395, 223] width 370 height 296
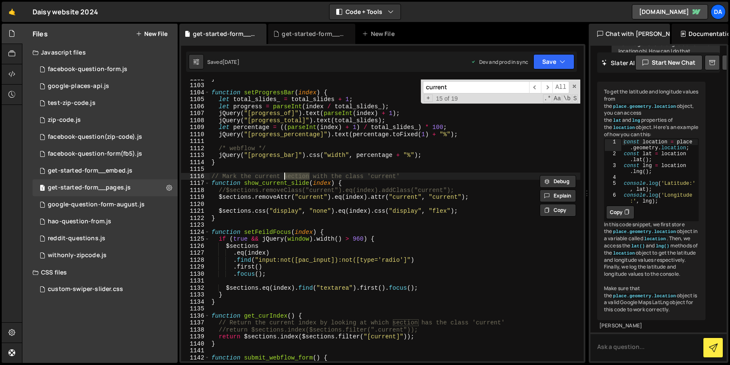
click at [286, 183] on div "} function setProgressBar ( index ) { let total_slides_ = total_slides + 1 ; le…" at bounding box center [395, 223] width 370 height 296
type textarea "function show_current_slide(index) {"
click at [286, 183] on div "} function setProgressBar ( index ) { let total_slides_ = total_slides + 1 ; le…" at bounding box center [395, 223] width 370 height 296
click at [545, 89] on span "​" at bounding box center [547, 87] width 12 height 12
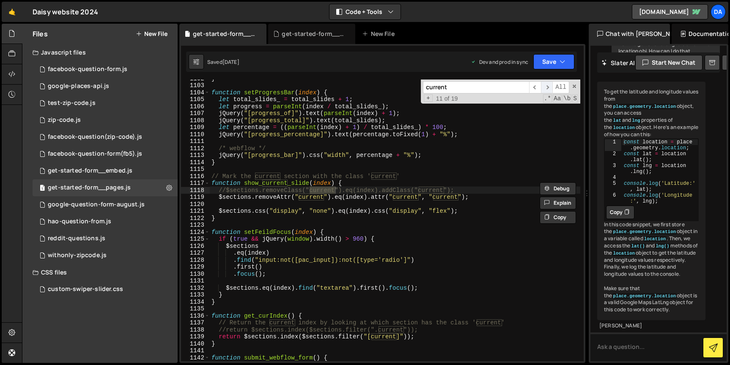
click at [545, 89] on span "​" at bounding box center [547, 87] width 12 height 12
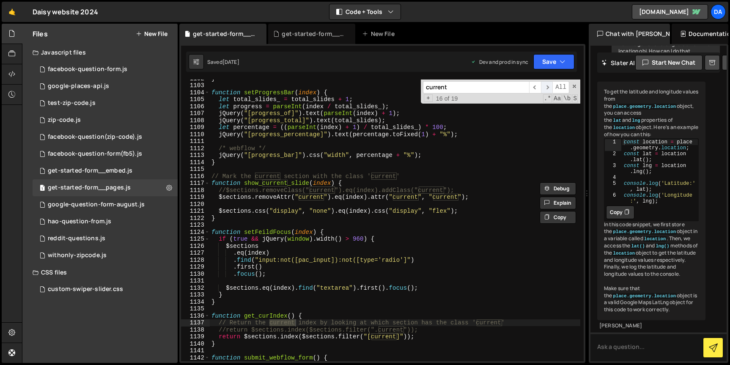
click at [545, 89] on span "​" at bounding box center [547, 87] width 12 height 12
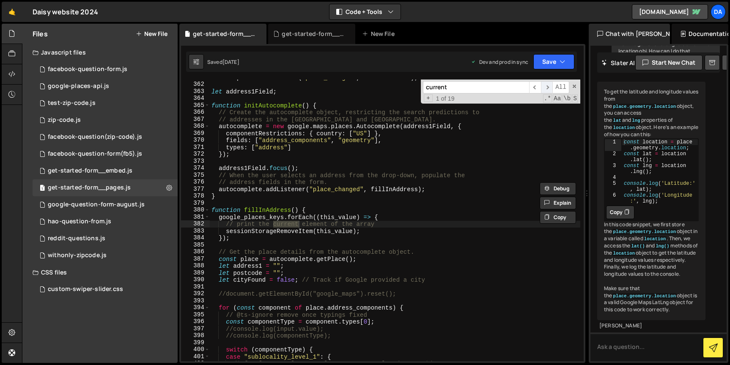
click at [545, 89] on span "​" at bounding box center [547, 87] width 12 height 12
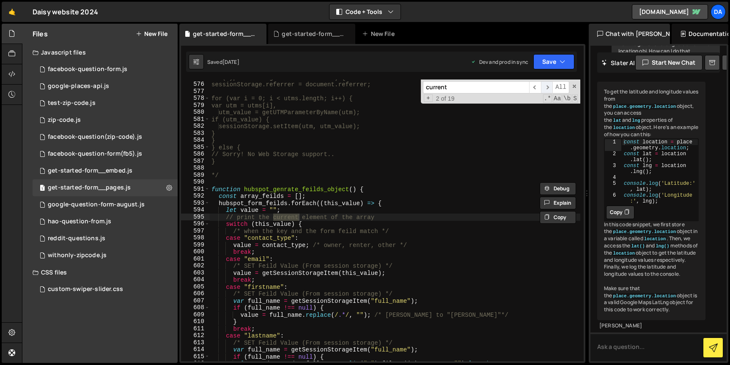
scroll to position [4018, 0]
click at [545, 89] on span "​" at bounding box center [547, 87] width 12 height 12
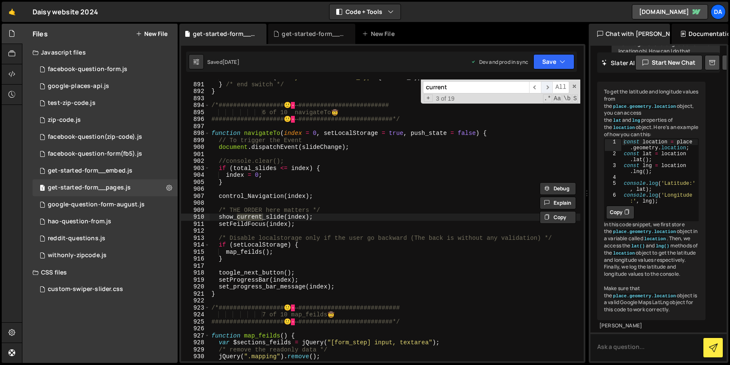
scroll to position [6216, 0]
click at [445, 90] on input "current" at bounding box center [476, 87] width 106 height 12
paste input "show_current_slide"
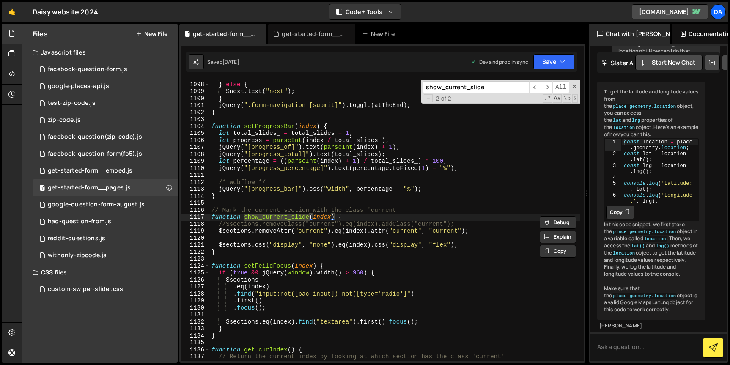
scroll to position [7668, 0]
type input "show_current_slide"
click at [534, 88] on span "​" at bounding box center [535, 87] width 12 height 12
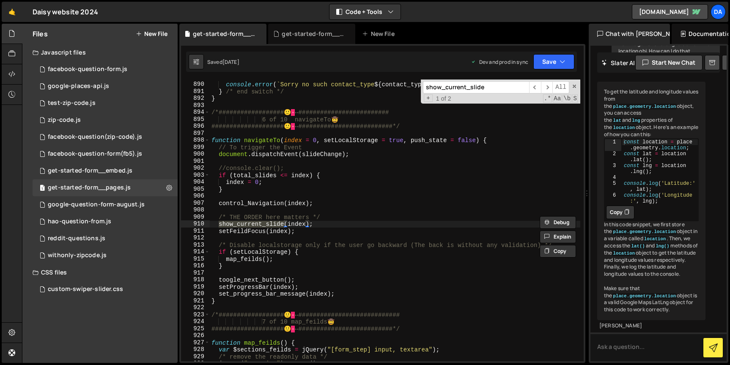
type textarea "setFeildFocus(index);"
click at [248, 234] on div "default : console . error ( ` Sorry no such contact_type ${ contact_type } ` ) …" at bounding box center [395, 222] width 370 height 296
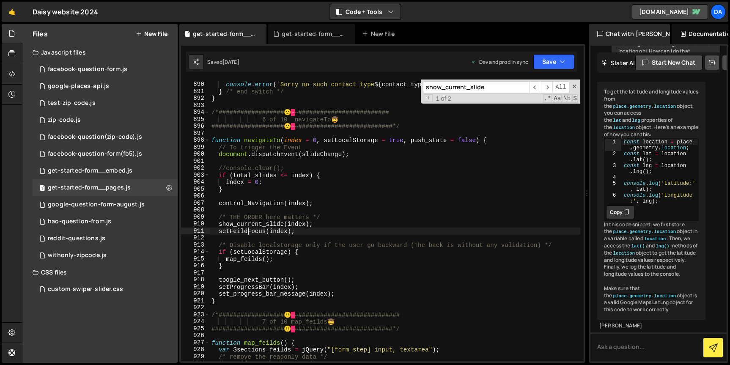
click at [248, 234] on div "default : console . error ( ` Sorry no such contact_type ${ contact_type } ` ) …" at bounding box center [395, 222] width 370 height 296
click at [466, 90] on input "show_current_slide" at bounding box center [476, 87] width 106 height 12
paste input "etFeildFocus"
type input "setFeildFocus"
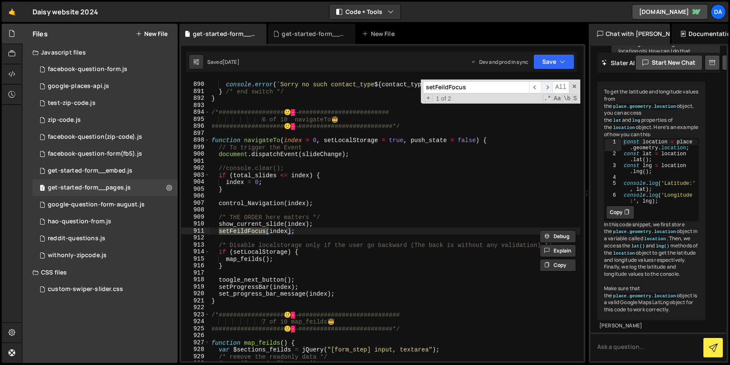
click at [545, 85] on span "​" at bounding box center [547, 87] width 12 height 12
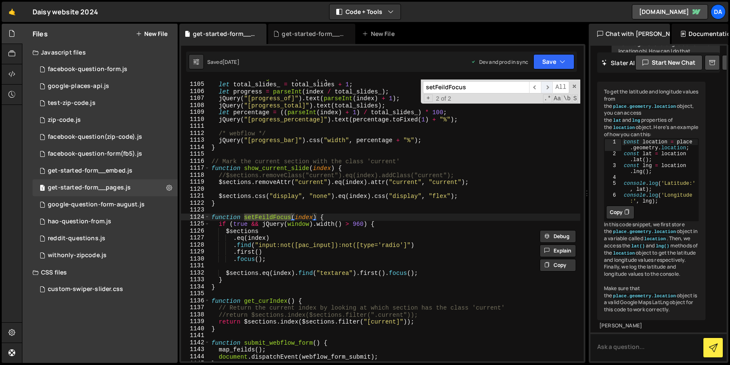
click at [545, 85] on span "​" at bounding box center [547, 87] width 12 height 12
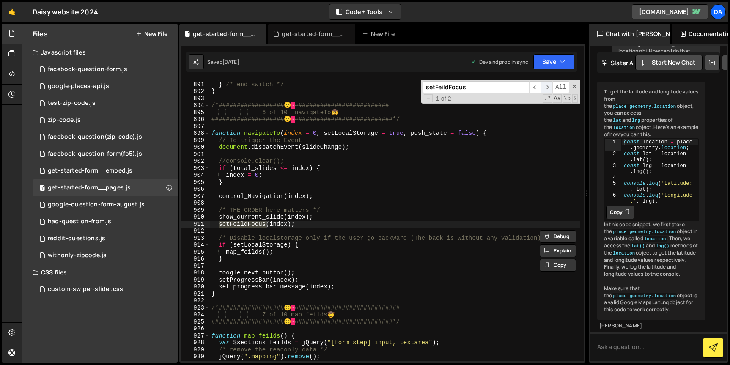
scroll to position [6216, 0]
click at [545, 85] on span "​" at bounding box center [547, 87] width 12 height 12
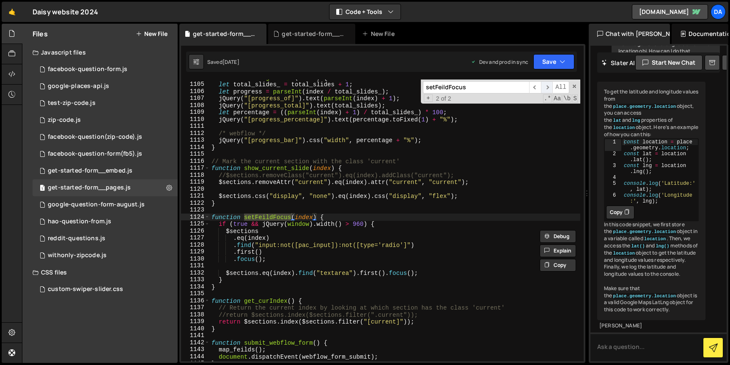
click at [545, 85] on span "​" at bounding box center [547, 87] width 12 height 12
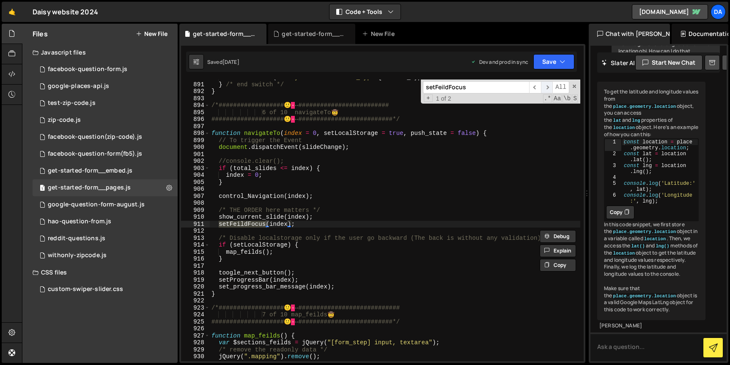
click at [545, 85] on span "​" at bounding box center [547, 87] width 12 height 12
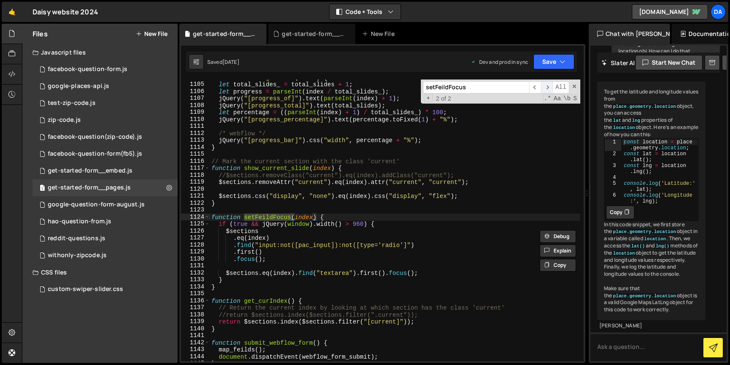
scroll to position [7717, 0]
click at [545, 85] on span "​" at bounding box center [547, 87] width 12 height 12
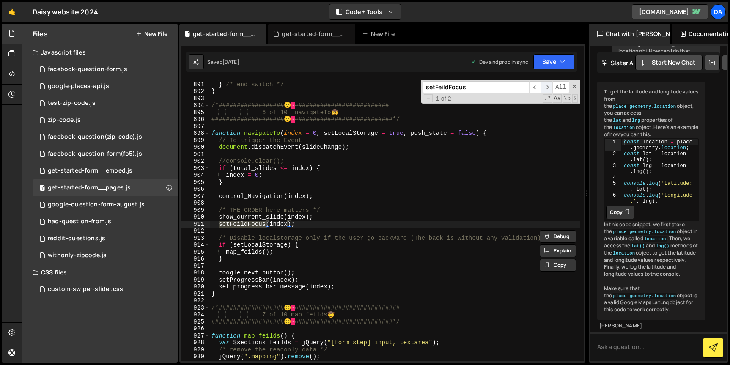
click at [545, 85] on span "​" at bounding box center [547, 87] width 12 height 12
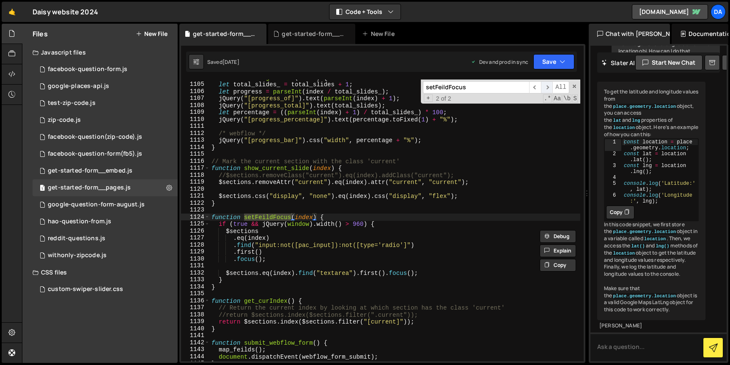
click at [545, 85] on span "​" at bounding box center [547, 87] width 12 height 12
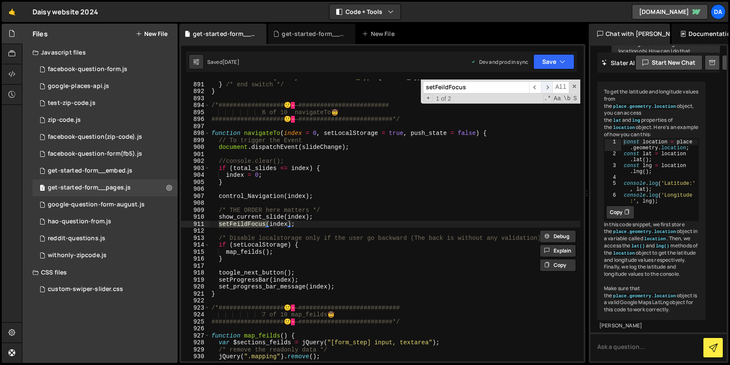
click at [545, 85] on span "​" at bounding box center [547, 87] width 12 height 12
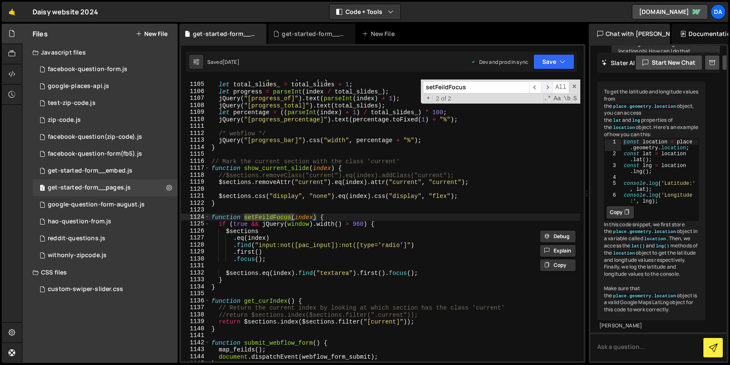
click at [545, 85] on span "​" at bounding box center [547, 87] width 12 height 12
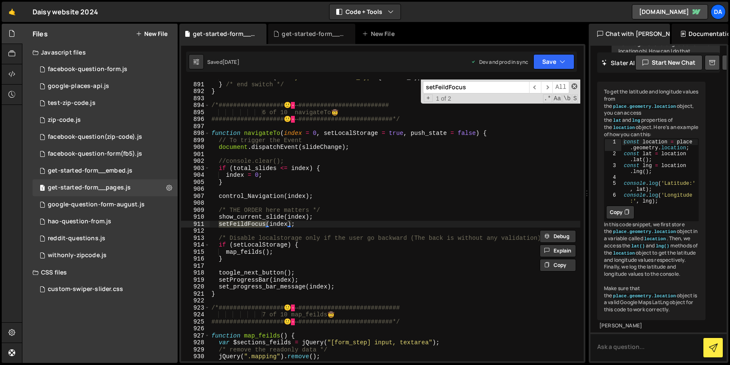
click at [576, 87] on span at bounding box center [574, 86] width 6 height 6
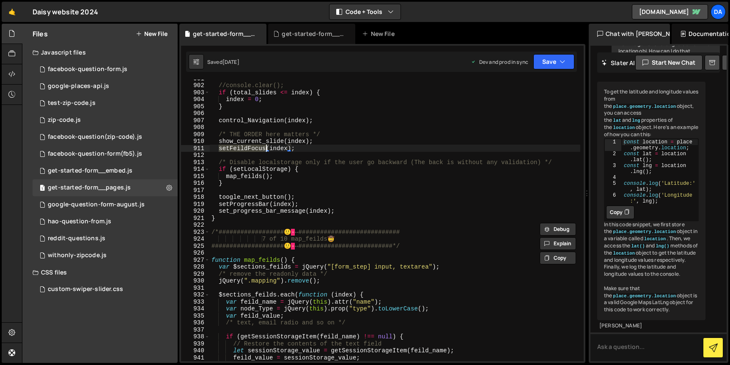
scroll to position [6285, 0]
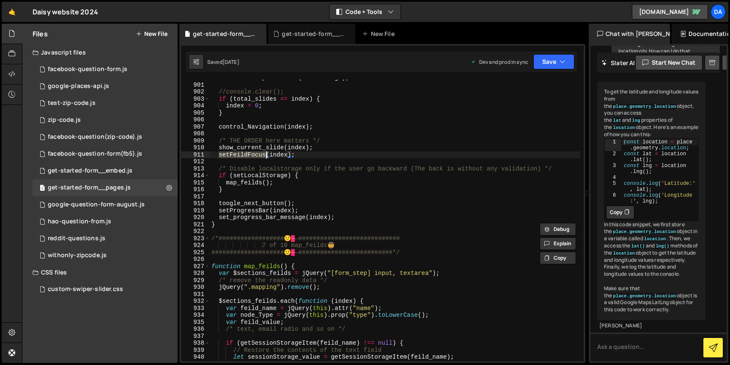
click at [380, 242] on div "document . dispatchEvent ( slideChange ) ; //console.clear(); if ( total_slides…" at bounding box center [395, 222] width 370 height 296
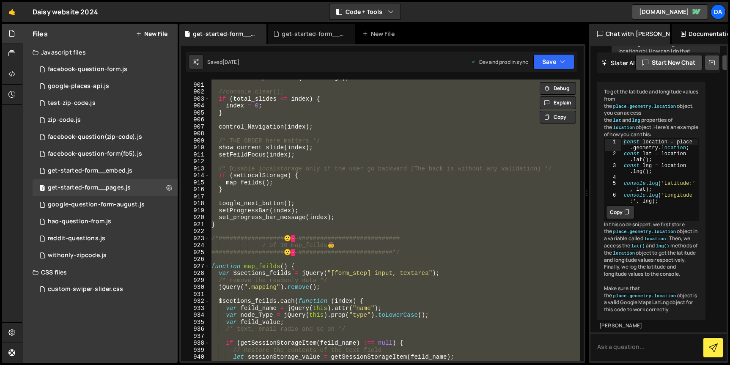
click at [375, 221] on div "document . dispatchEvent ( slideChange ) ; //console.clear(); if ( total_slides…" at bounding box center [395, 221] width 370 height 282
type textarea "set_progress_bar_message(index);"
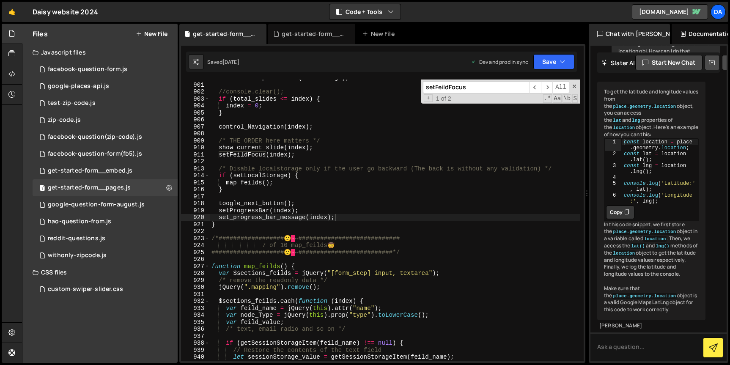
paste input "data-go-to"
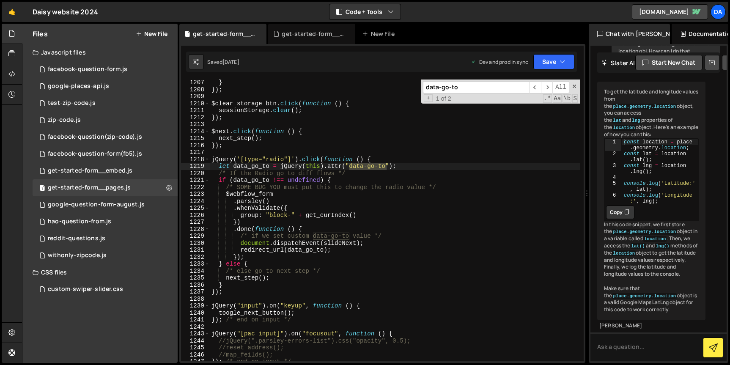
scroll to position [8430, 0]
type input "data-go-to"
drag, startPoint x: 211, startPoint y: 160, endPoint x: 298, endPoint y: 160, distance: 87.1
click at [298, 160] on div "} }) ; $clear_storage_btn . click ( function ( ) { sessionStorage . clear ( ) ;…" at bounding box center [395, 227] width 370 height 296
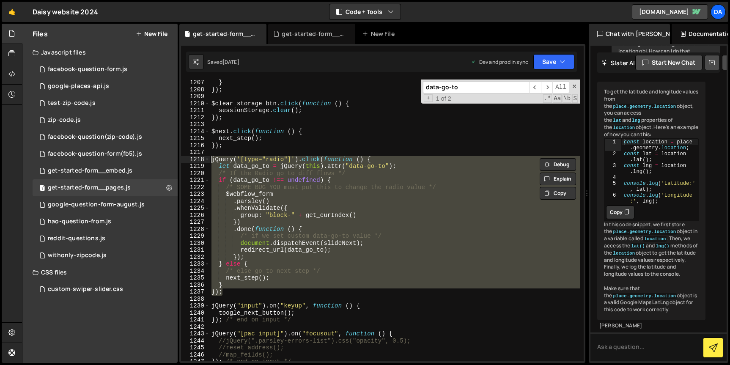
drag, startPoint x: 221, startPoint y: 295, endPoint x: 210, endPoint y: 162, distance: 133.6
click at [210, 162] on div "} }) ; $clear_storage_btn . click ( function ( ) { sessionStorage . clear ( ) ;…" at bounding box center [395, 227] width 370 height 296
type textarea "jQuery('[type="radio"]').click(function () { let data_go_to = jQuery(this).attr…"
